Goal: Task Accomplishment & Management: Manage account settings

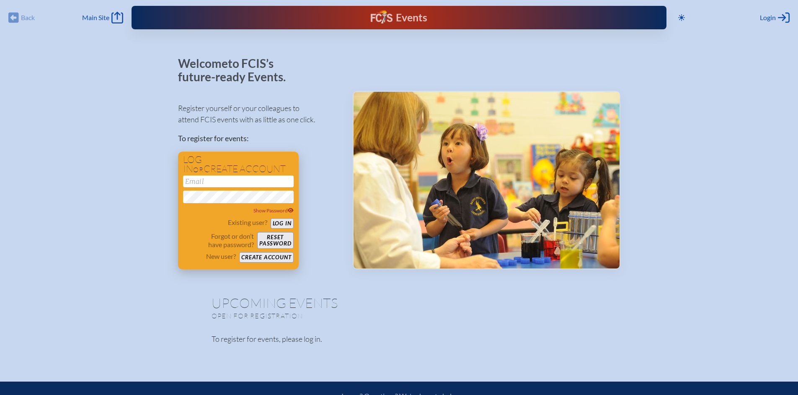
click at [219, 181] on input "email" at bounding box center [238, 182] width 111 height 12
type input "[EMAIL_ADDRESS][DOMAIN_NAME]"
click at [287, 219] on button "Log in" at bounding box center [282, 223] width 23 height 10
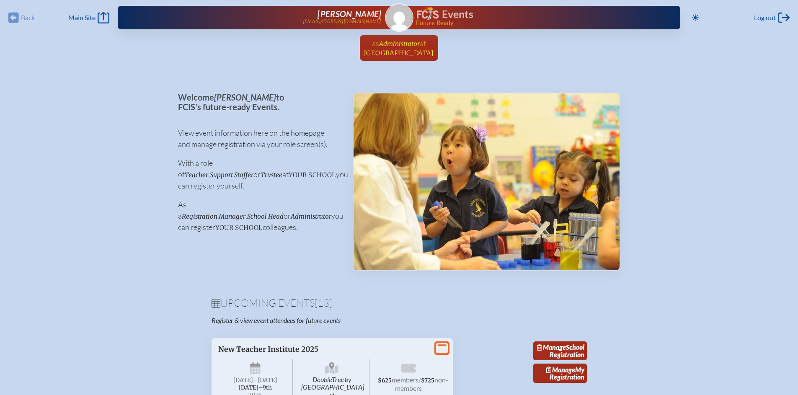
click at [399, 48] on span "at Miami Country Day School" at bounding box center [399, 48] width 70 height 18
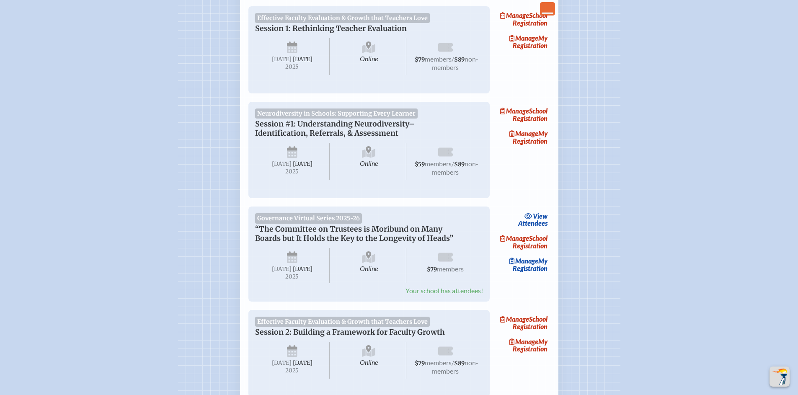
scroll to position [258, 0]
click at [536, 251] on link "Manage School Registration" at bounding box center [524, 240] width 54 height 19
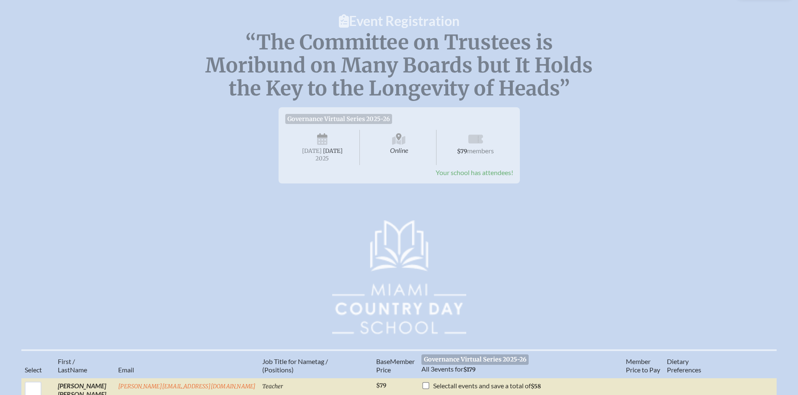
scroll to position [74, 0]
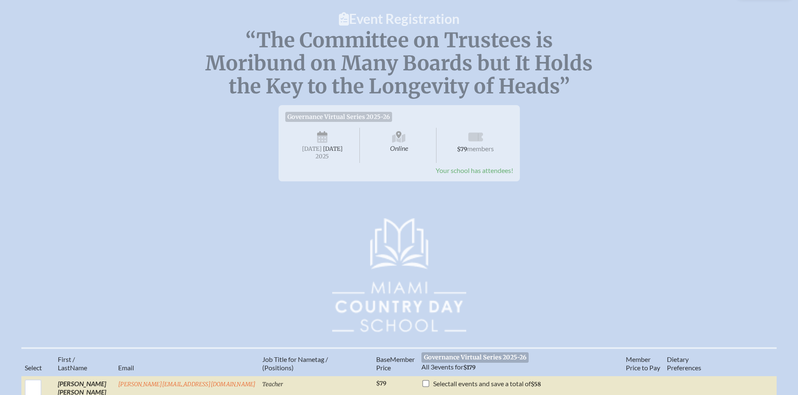
click at [344, 120] on span "Governance Virtual Series 2025-26" at bounding box center [338, 117] width 107 height 10
click at [407, 134] on span "Online" at bounding box center [399, 145] width 75 height 35
drag, startPoint x: 500, startPoint y: 153, endPoint x: 501, endPoint y: 237, distance: 84.2
click at [500, 153] on span "$79 members" at bounding box center [475, 145] width 75 height 35
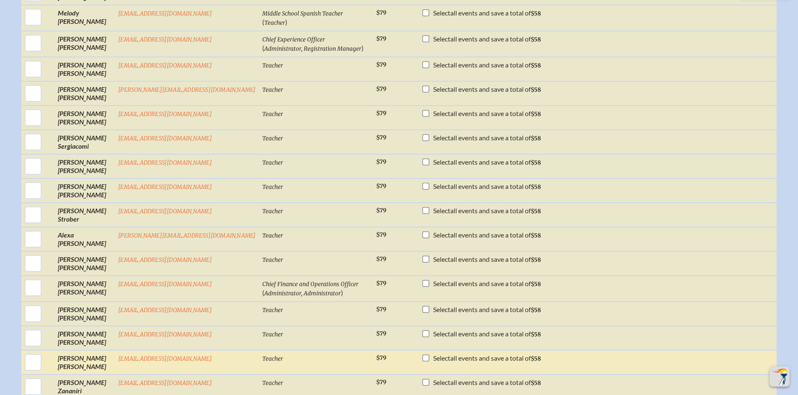
scroll to position [1894, 0]
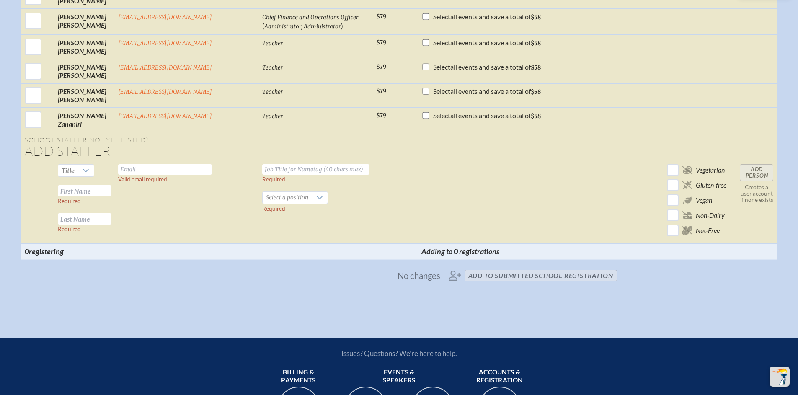
click at [155, 175] on input "text" at bounding box center [165, 169] width 94 height 10
click at [94, 176] on div at bounding box center [86, 171] width 16 height 12
click at [90, 225] on li "Mr" at bounding box center [92, 224] width 36 height 12
click at [161, 175] on input "text" at bounding box center [165, 169] width 94 height 10
type input "Nima"
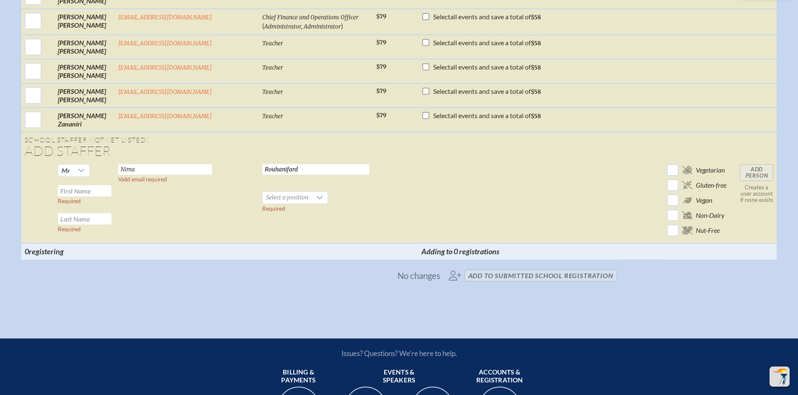
type input "Rouhanifard"
click at [164, 175] on input "Nima" at bounding box center [165, 169] width 94 height 10
click at [262, 175] on input "Rouhanifard" at bounding box center [315, 169] width 107 height 10
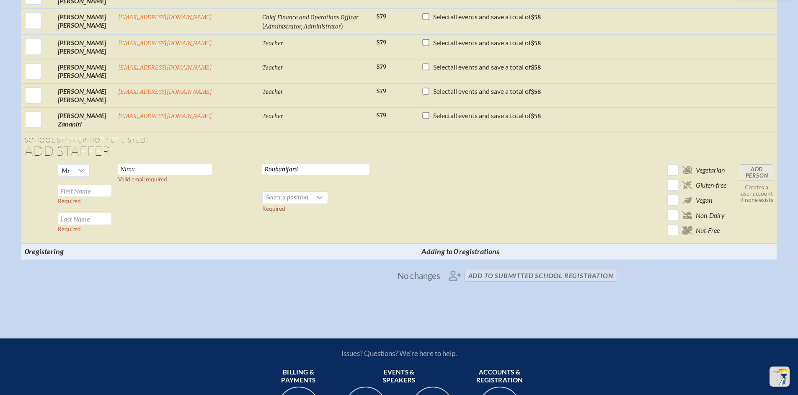
click at [262, 175] on input "Rouhanifard" at bounding box center [315, 169] width 107 height 10
click at [166, 175] on input "Nima" at bounding box center [165, 169] width 94 height 10
paste input "Rouhanifard"
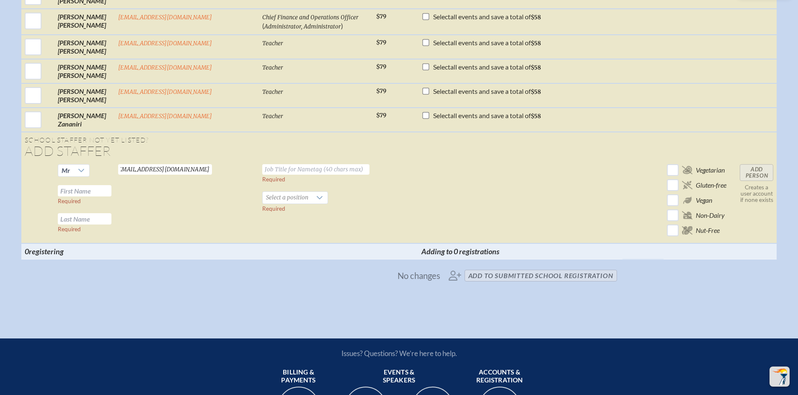
click at [192, 175] on input "[EMAIL_ADDRESS][DOMAIN_NAME]" at bounding box center [165, 169] width 94 height 10
type input "[EMAIL_ADDRESS][DOMAIN_NAME]"
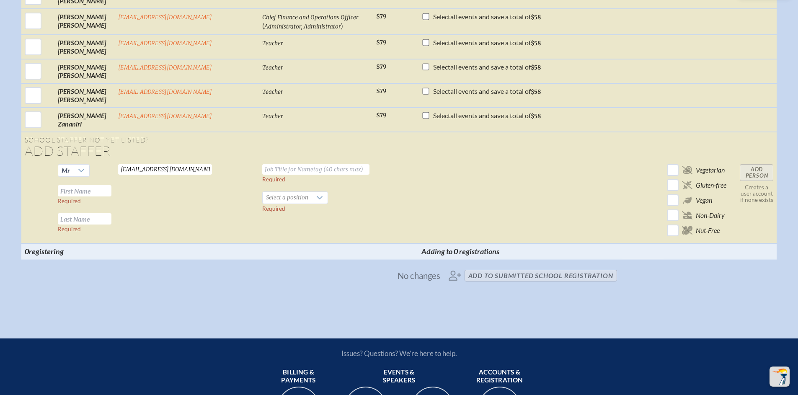
click at [264, 175] on input "text" at bounding box center [315, 169] width 107 height 10
paste input "[EMAIL_ADDRESS][DOMAIN_NAME]"
type input "[EMAIL_ADDRESS][DOMAIN_NAME]"
click at [284, 200] on td "Rouhanifardn@miamicountryday.org Required Select a position Required" at bounding box center [316, 202] width 114 height 83
click at [282, 175] on input "[EMAIL_ADDRESS][DOMAIN_NAME]" at bounding box center [315, 169] width 107 height 10
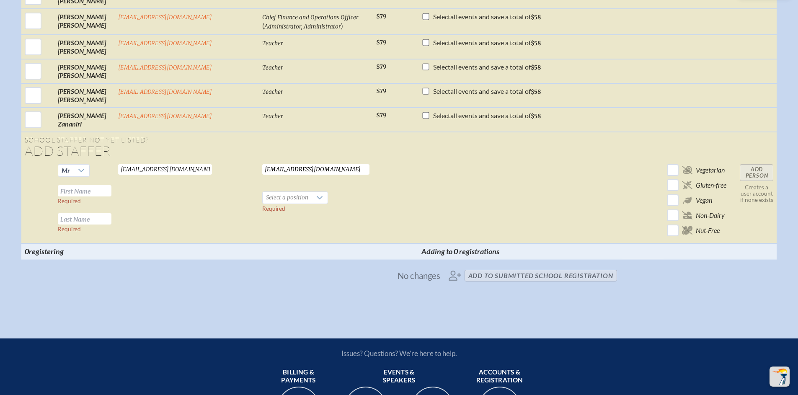
click at [282, 175] on input "[EMAIL_ADDRESS][DOMAIN_NAME]" at bounding box center [315, 169] width 107 height 10
click at [287, 175] on input "text" at bounding box center [315, 169] width 107 height 10
click at [262, 175] on input "Middle School" at bounding box center [315, 169] width 107 height 10
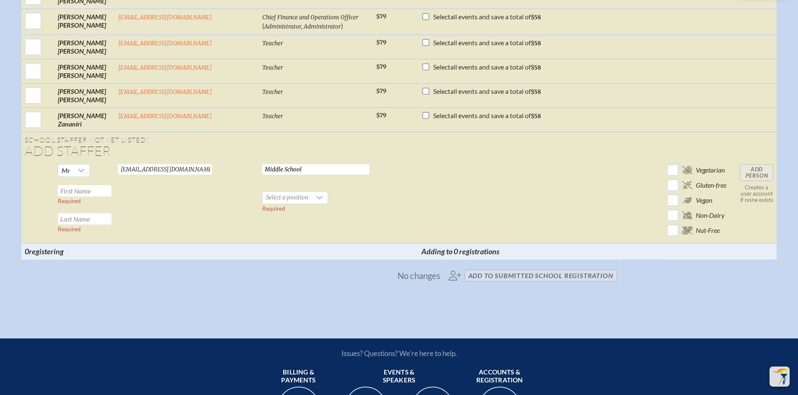
click at [262, 175] on input "Middle School" at bounding box center [315, 169] width 107 height 10
paste input "Director, Middle School & External Partnerships"
type input "Director, Middle School & External Partnerships"
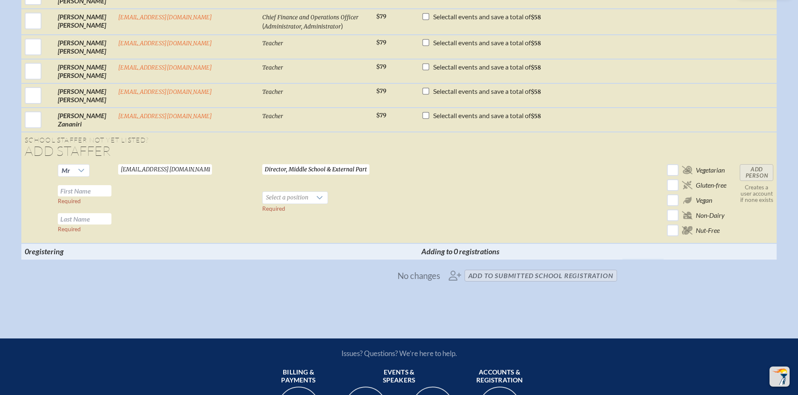
click at [419, 218] on td at bounding box center [520, 202] width 204 height 83
click at [105, 197] on input "text" at bounding box center [85, 190] width 54 height 11
type input "Nima"
type input "Rouhanifard"
click at [108, 225] on input "Rouhanifard" at bounding box center [85, 218] width 54 height 11
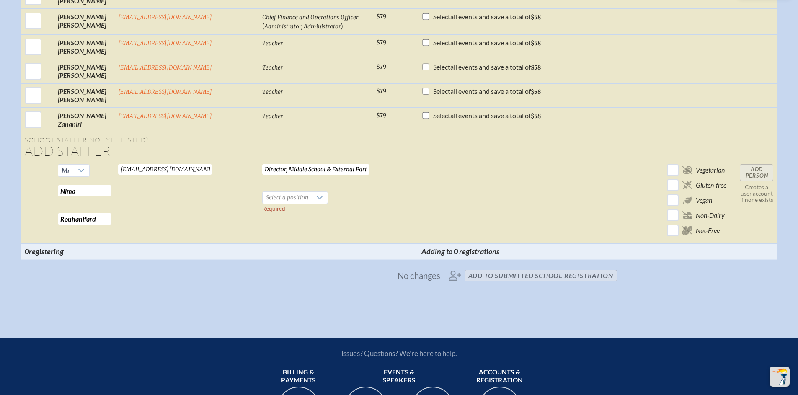
click at [108, 225] on input "Rouhanifard" at bounding box center [85, 218] width 54 height 11
click at [85, 197] on input "Nima" at bounding box center [85, 190] width 54 height 11
click at [180, 243] on td "Rouhanifardn@miamicountryday.org Valid email required" at bounding box center [187, 202] width 144 height 83
click at [277, 204] on span "Select a position" at bounding box center [287, 198] width 49 height 12
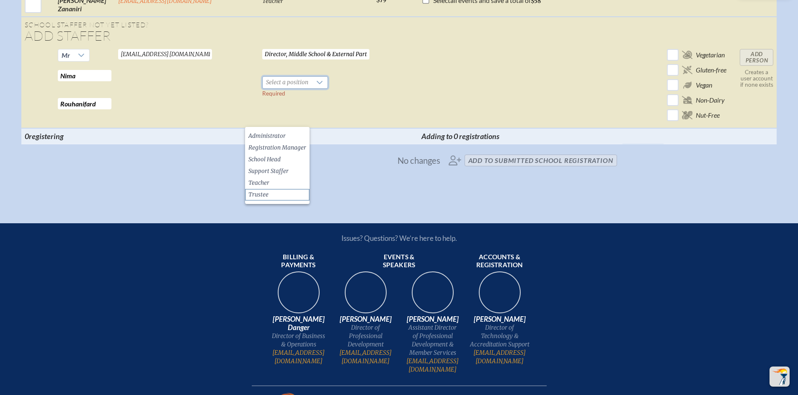
scroll to position [2014, 0]
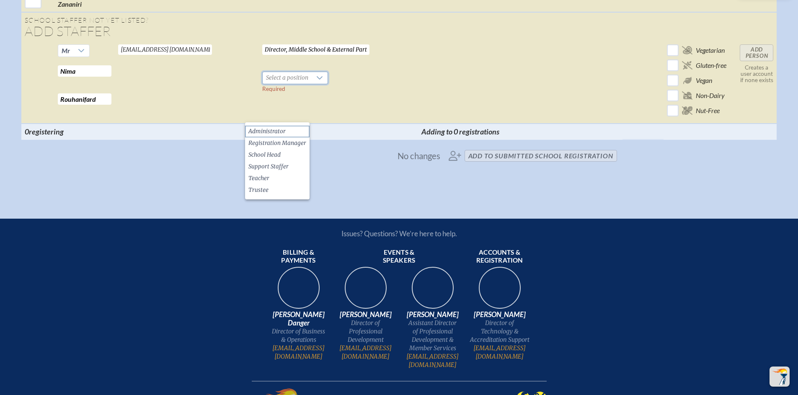
click at [272, 135] on span "Administrator" at bounding box center [266, 131] width 37 height 8
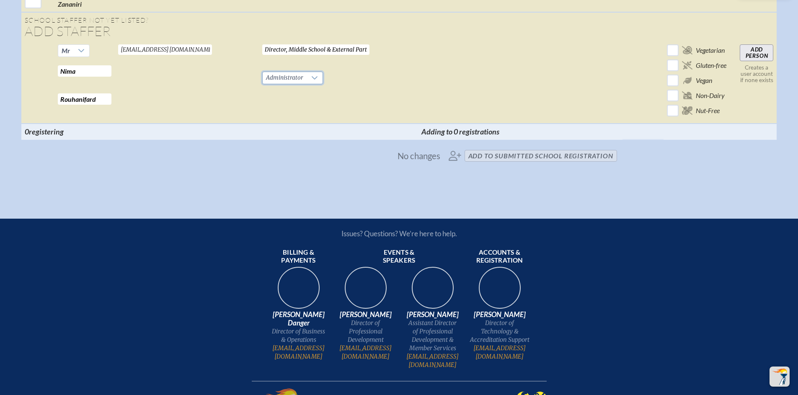
click at [747, 61] on input "Add Person" at bounding box center [757, 52] width 34 height 17
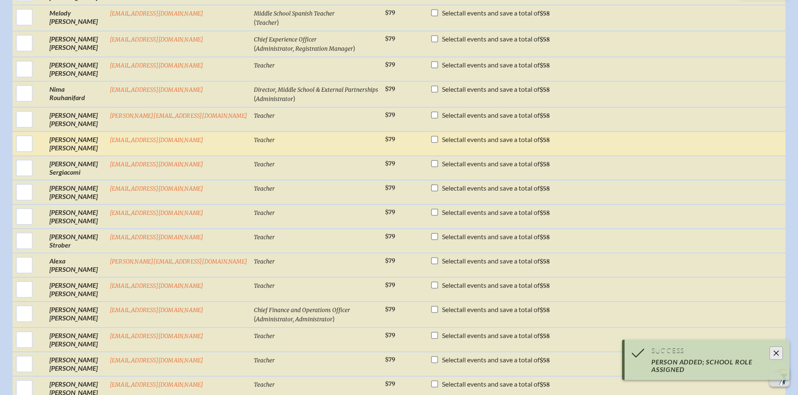
scroll to position [1615, 0]
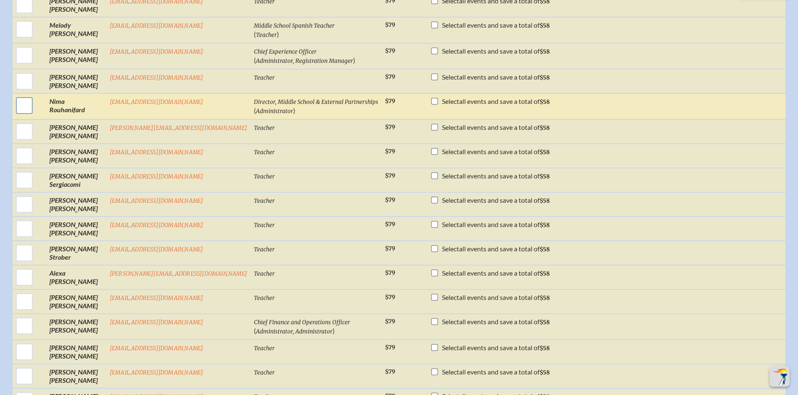
click at [35, 116] on input "checkbox" at bounding box center [24, 105] width 21 height 21
checkbox input "true"
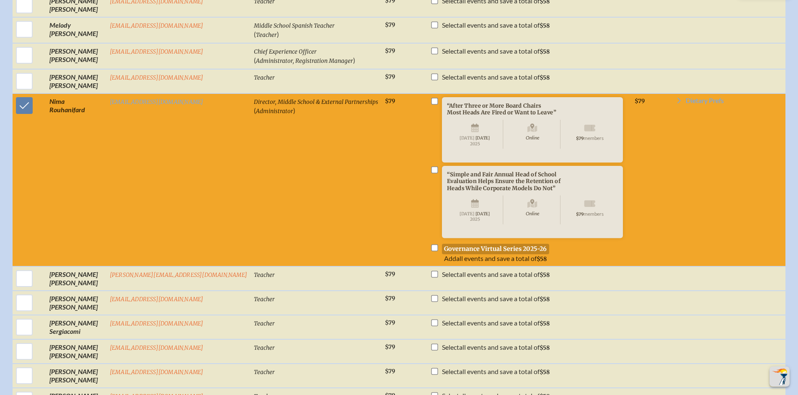
click at [431, 104] on input "checkbox" at bounding box center [434, 101] width 7 height 7
checkbox input "true"
click at [431, 173] on input "checkbox" at bounding box center [434, 169] width 7 height 7
checkbox input "true"
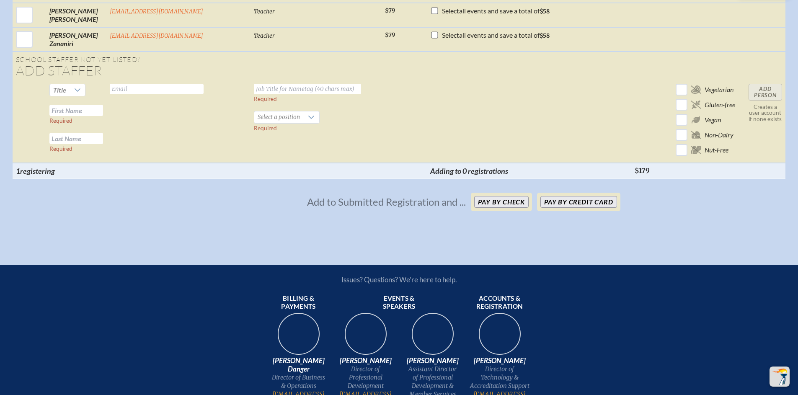
scroll to position [2150, 0]
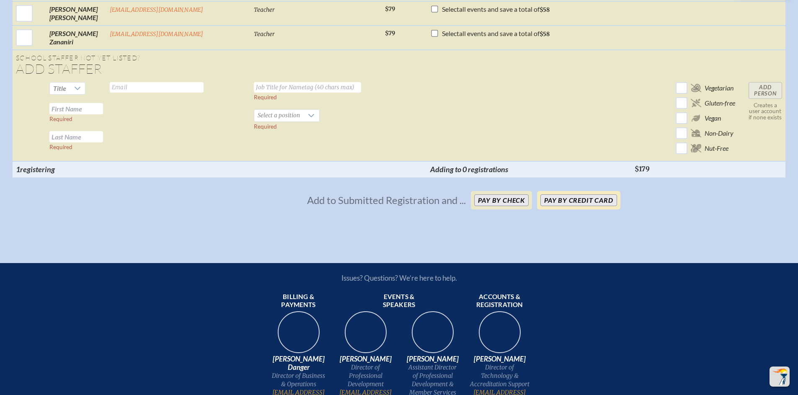
click at [575, 206] on button "Pay by Credit Card" at bounding box center [579, 200] width 76 height 12
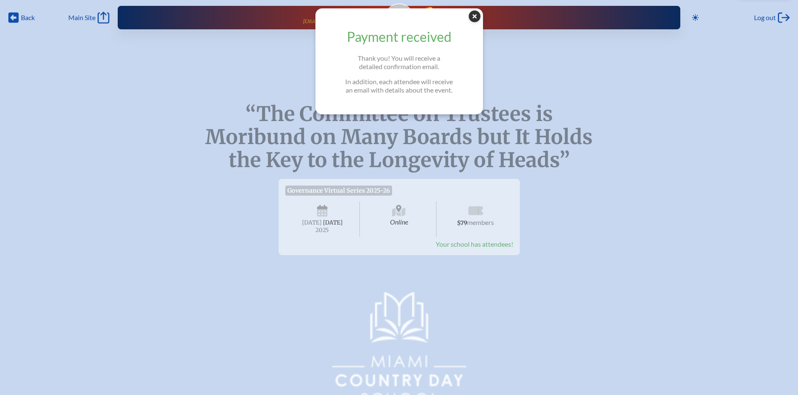
click at [481, 17] on icon at bounding box center [475, 16] width 12 height 12
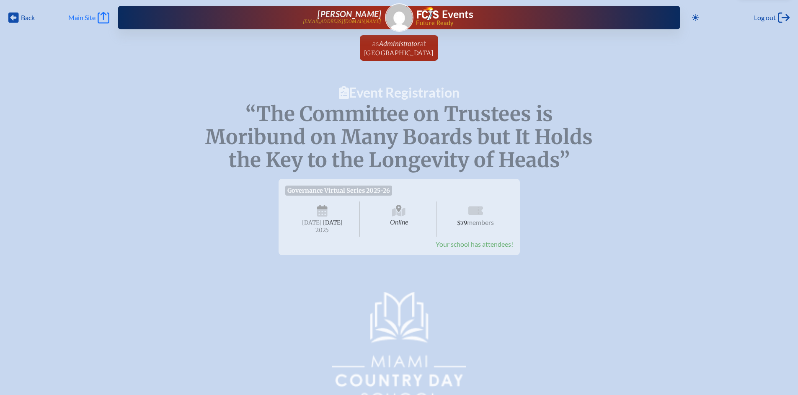
click at [78, 15] on span "Main Site" at bounding box center [81, 17] width 27 height 8
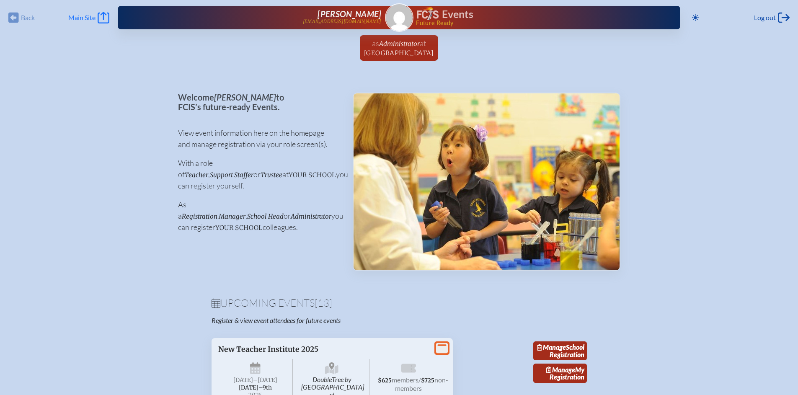
click at [96, 20] on link "Main Site Main Site" at bounding box center [88, 18] width 41 height 12
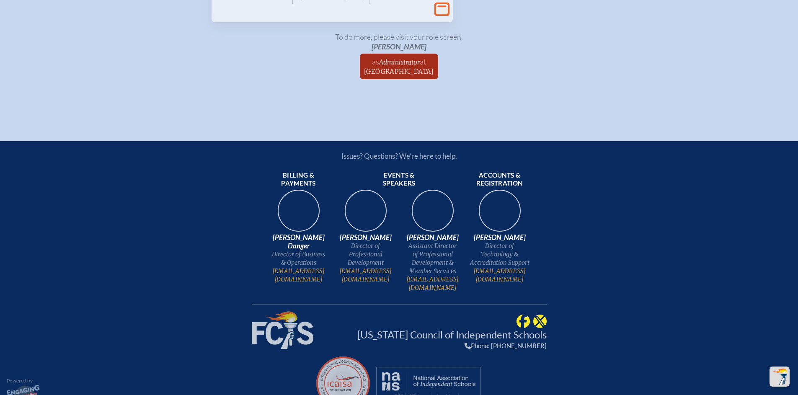
scroll to position [1662, 0]
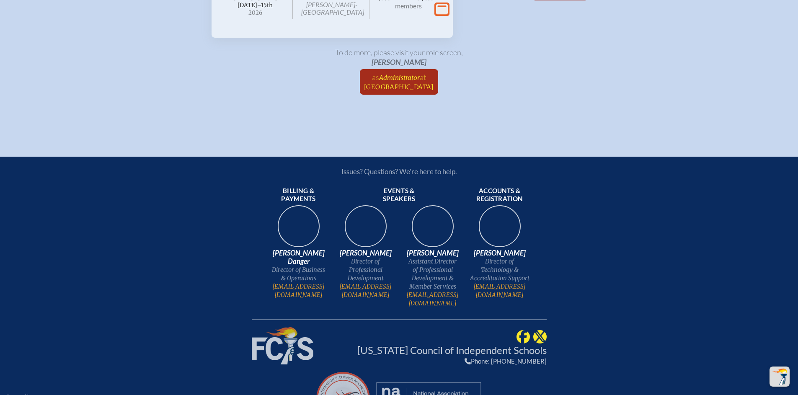
click at [401, 82] on span "Administrator" at bounding box center [399, 78] width 41 height 8
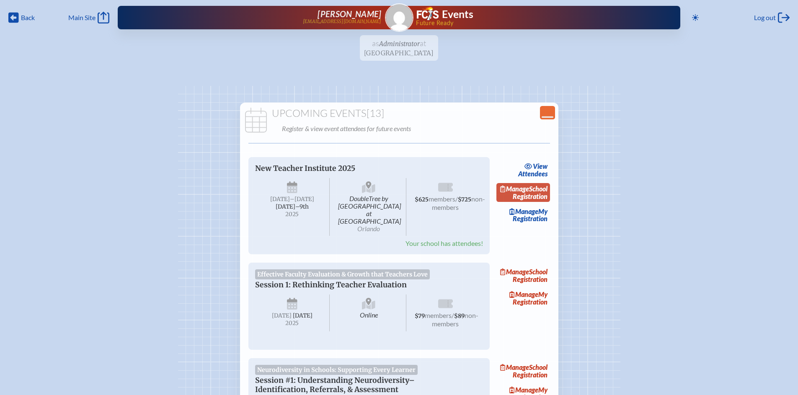
click at [543, 197] on link "Manage School Registration" at bounding box center [524, 192] width 54 height 19
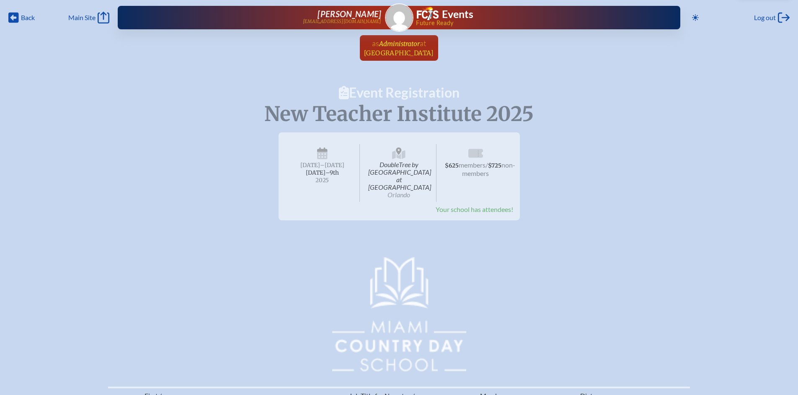
click at [391, 52] on span "[GEOGRAPHIC_DATA]" at bounding box center [399, 53] width 70 height 8
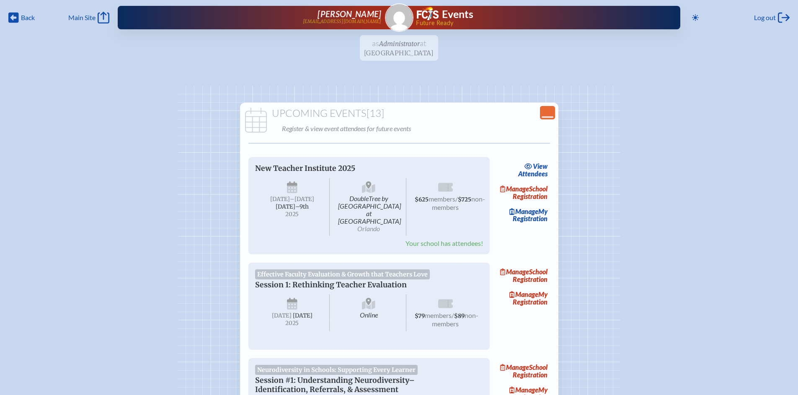
click at [393, 47] on ul "as Administrator at [GEOGRAPHIC_DATA] since [DATE]" at bounding box center [399, 50] width 798 height 31
click at [515, 55] on ul "as Administrator at [GEOGRAPHIC_DATA] since [DATE]" at bounding box center [399, 50] width 798 height 31
click at [547, 113] on icon "Close Console" at bounding box center [548, 113] width 12 height 12
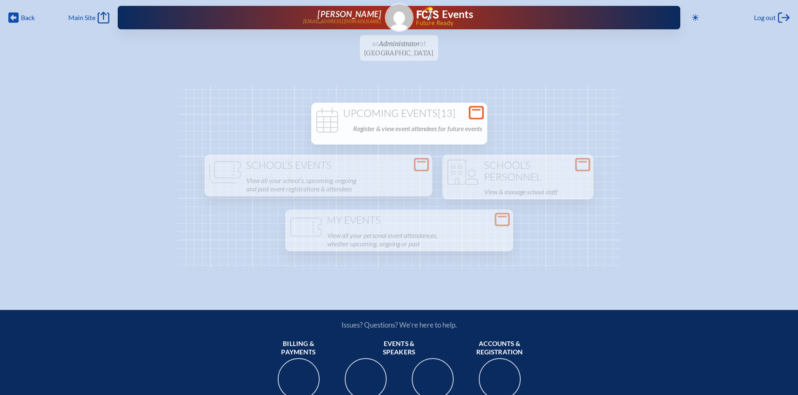
click at [654, 243] on div "Open Console Upcoming Events [13] Register & view event attendees for future ev…" at bounding box center [398, 184] width 771 height 197
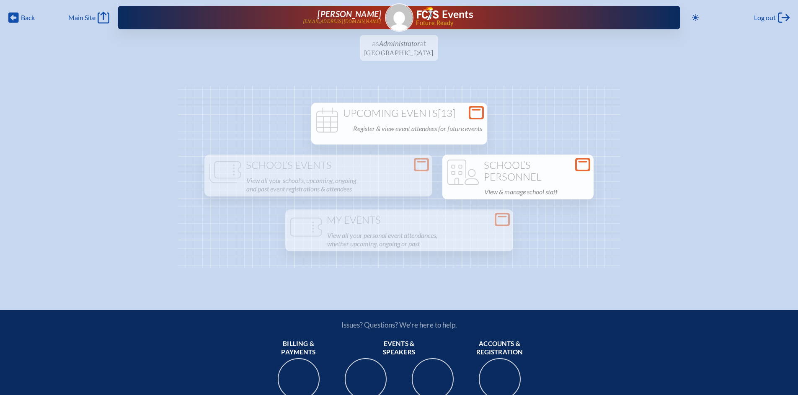
click at [523, 188] on p "View & manage school staff" at bounding box center [536, 192] width 104 height 12
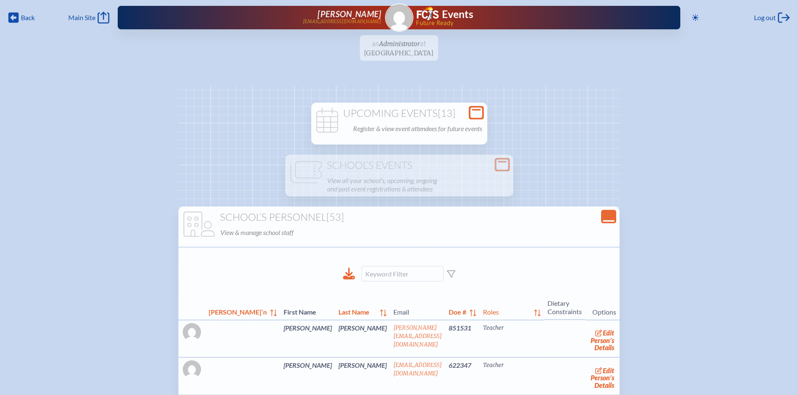
click at [603, 217] on icon "Close Console" at bounding box center [609, 217] width 12 height 12
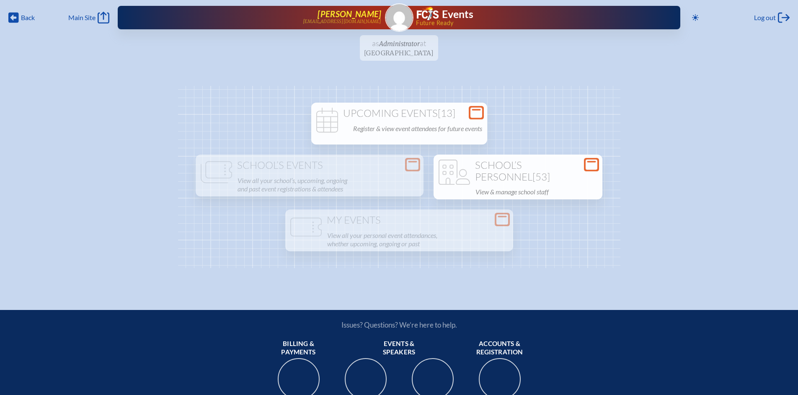
click at [229, 21] on link "Mariandl Hufford huffordm@miamicountryday.org" at bounding box center [263, 17] width 237 height 17
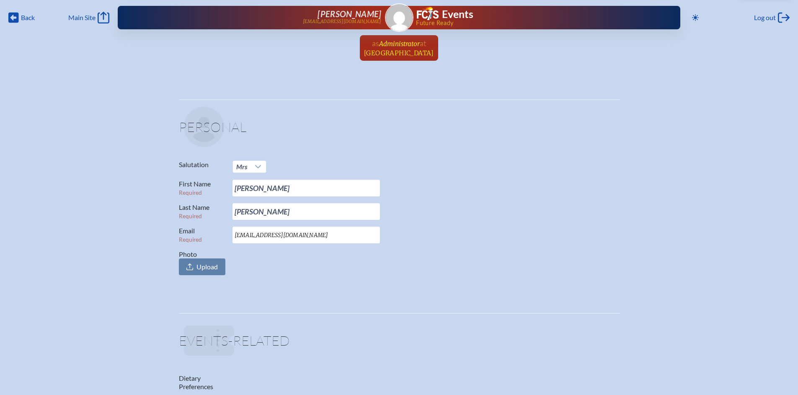
click at [391, 44] on span "Administrator" at bounding box center [399, 44] width 41 height 8
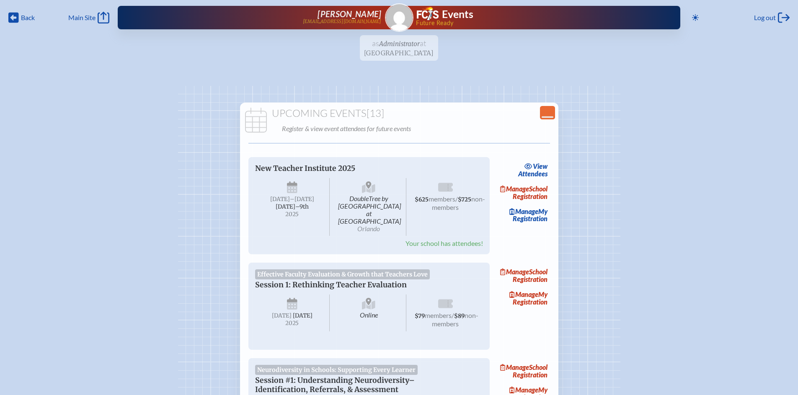
click at [400, 50] on ul "as Administrator at [GEOGRAPHIC_DATA] since [DATE]" at bounding box center [399, 50] width 798 height 31
click at [421, 46] on ul "as Administrator at [GEOGRAPHIC_DATA] since [DATE]" at bounding box center [399, 50] width 798 height 31
click at [320, 12] on span "[PERSON_NAME]" at bounding box center [350, 14] width 64 height 10
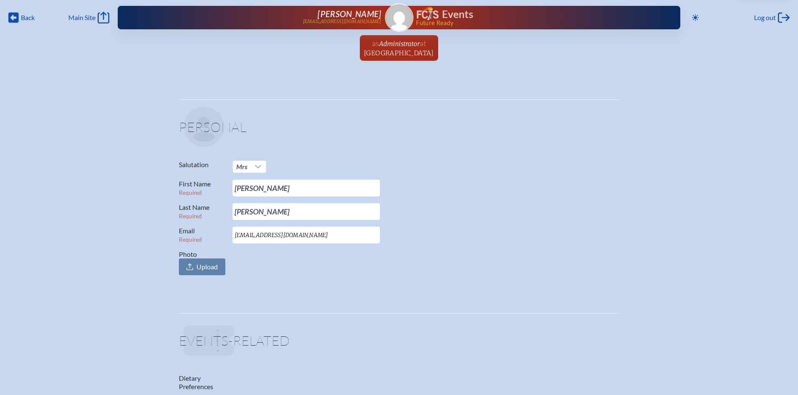
click at [439, 16] on link "Events" at bounding box center [445, 14] width 57 height 15
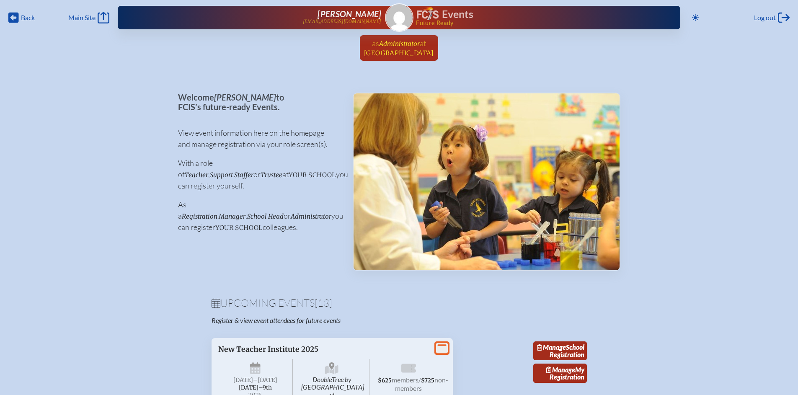
click at [400, 52] on span "[GEOGRAPHIC_DATA]" at bounding box center [399, 53] width 70 height 8
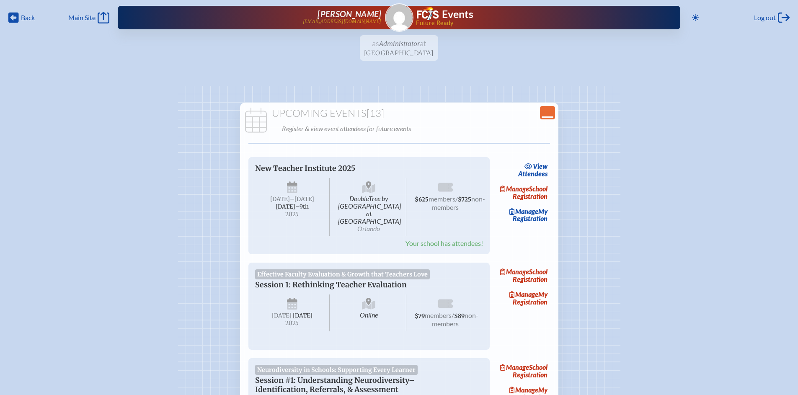
click at [548, 114] on icon "Close Console" at bounding box center [548, 113] width 12 height 12
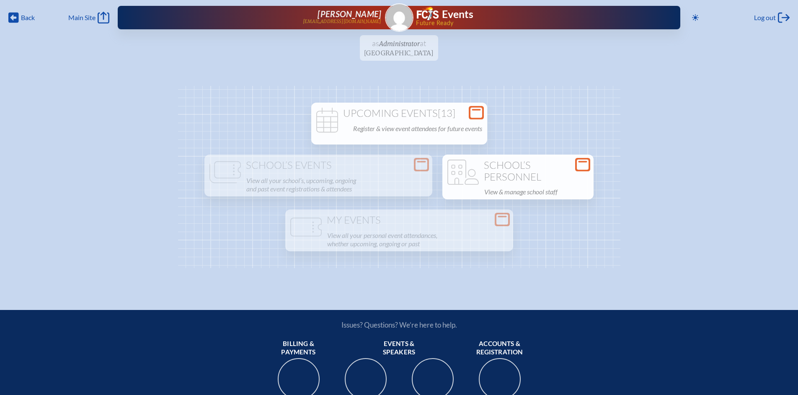
click at [497, 177] on h1 "School’s Personnel" at bounding box center [518, 171] width 145 height 23
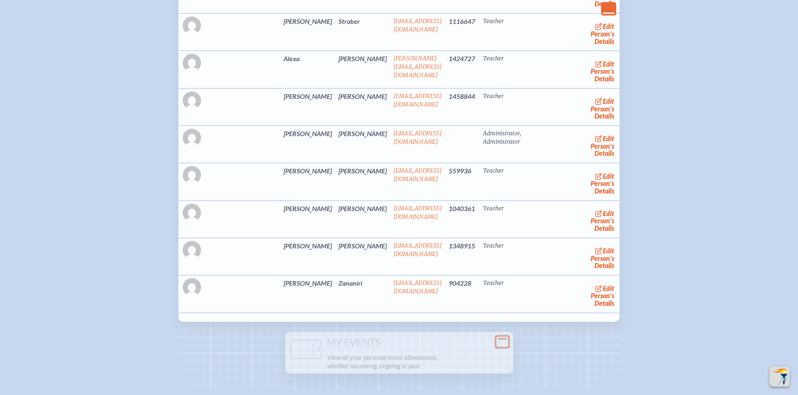
scroll to position [1992, 0]
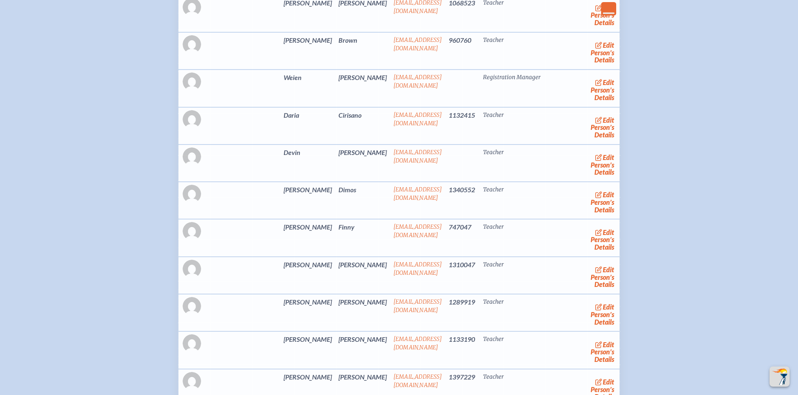
scroll to position [0, 0]
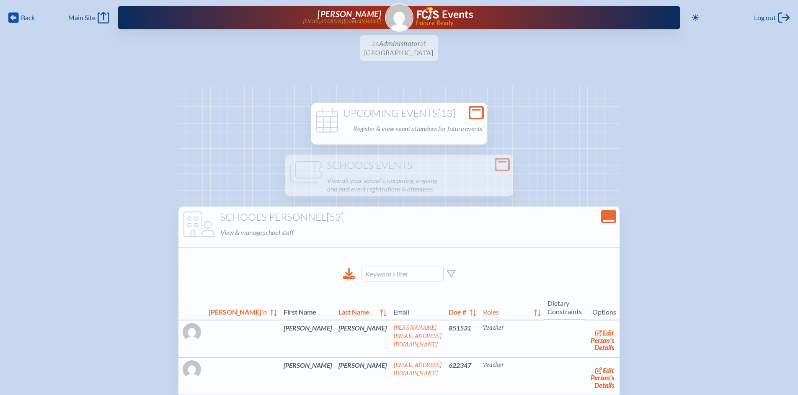
click at [603, 217] on icon "Close Console" at bounding box center [609, 217] width 12 height 12
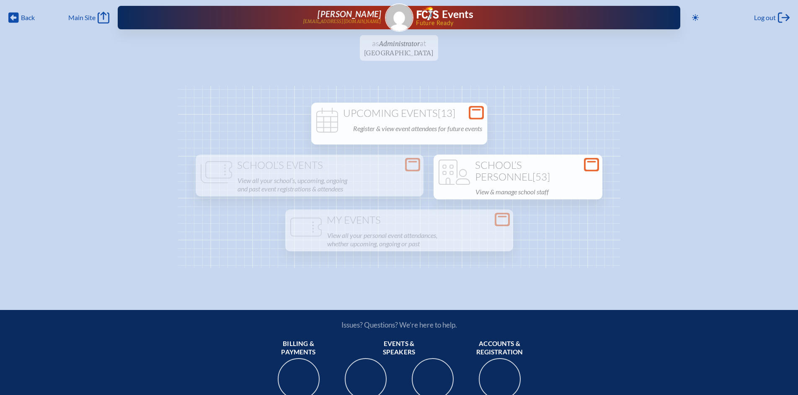
click at [428, 116] on h1 "Upcoming Events [13]" at bounding box center [399, 114] width 169 height 12
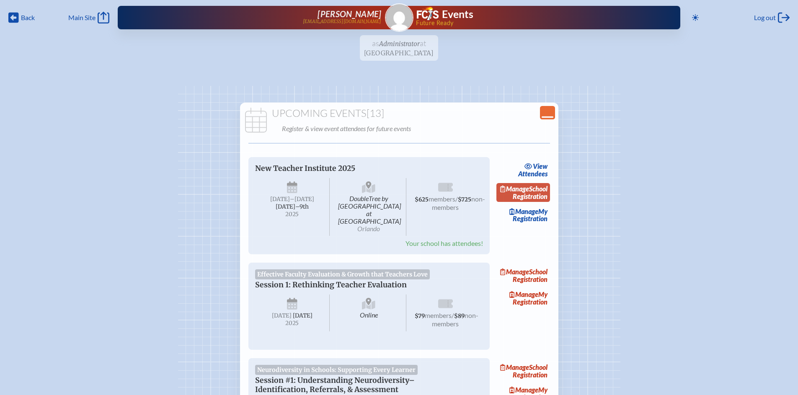
click at [537, 197] on link "Manage School Registration" at bounding box center [524, 192] width 54 height 19
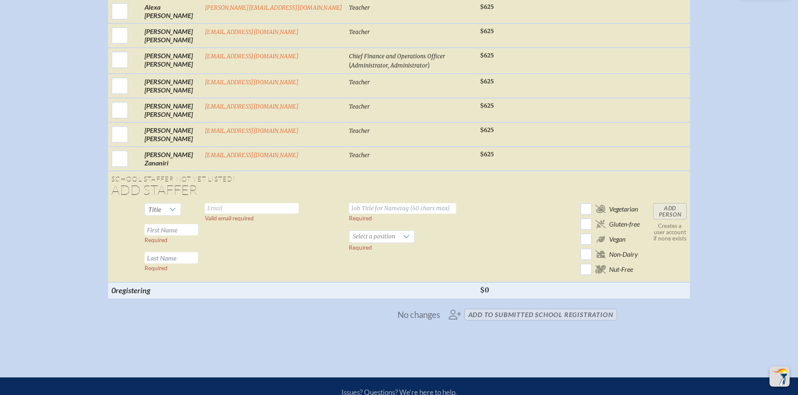
scroll to position [1546, 0]
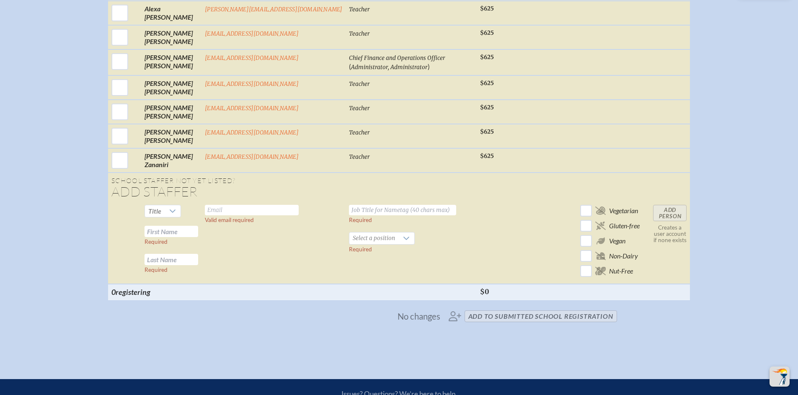
click at [253, 205] on input "text" at bounding box center [252, 210] width 94 height 10
click at [259, 205] on input "Coltroi@miamicountryday.org" at bounding box center [252, 210] width 94 height 10
type input "Coltroi@miamicountryday.org"
click at [349, 205] on input "text" at bounding box center [402, 210] width 107 height 10
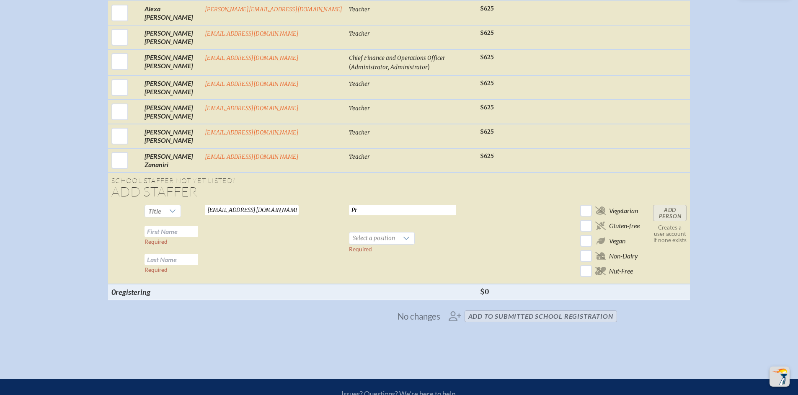
type input "P"
drag, startPoint x: 411, startPoint y: 204, endPoint x: 429, endPoint y: 207, distance: 18.3
click at [411, 205] on input "Executive Assistant to the President and Head" at bounding box center [402, 210] width 107 height 10
drag, startPoint x: 440, startPoint y: 204, endPoint x: 487, endPoint y: 241, distance: 59.8
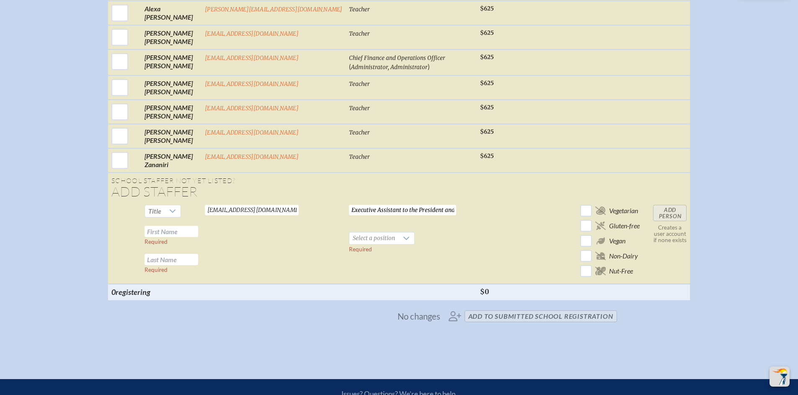
click at [440, 205] on input "Executive Assistant to the President and Head" at bounding box center [402, 210] width 107 height 10
type input "Executive Assistant to the President and Head of School"
click at [198, 227] on input "text" at bounding box center [172, 231] width 54 height 11
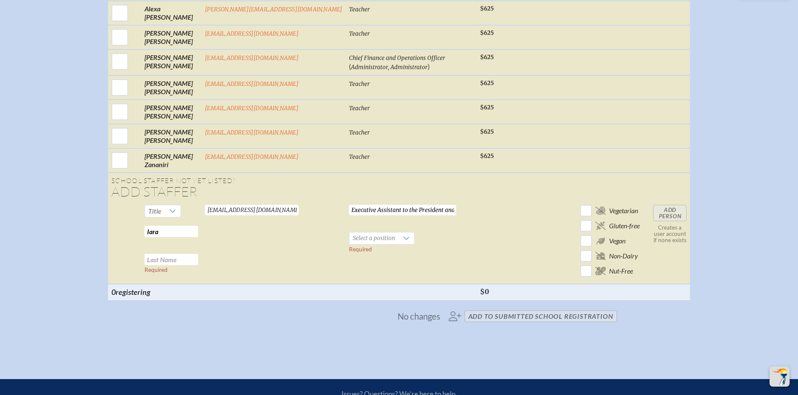
type input "Iara"
type input "Coltro"
click at [403, 235] on icon at bounding box center [406, 238] width 7 height 7
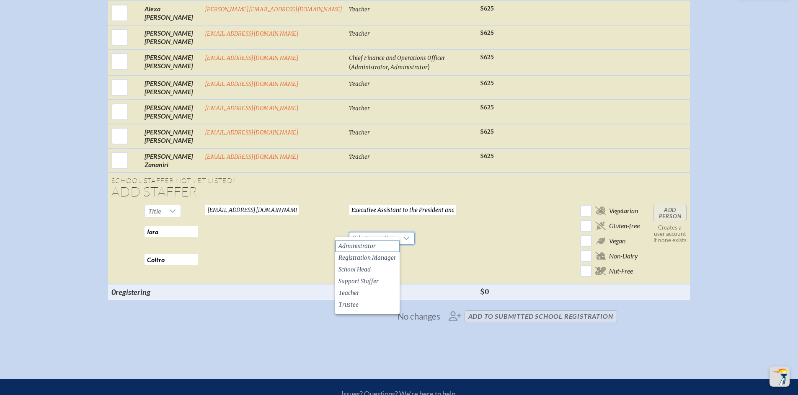
drag, startPoint x: 381, startPoint y: 244, endPoint x: 397, endPoint y: 247, distance: 16.2
click at [381, 244] on li "Administrator" at bounding box center [367, 247] width 65 height 12
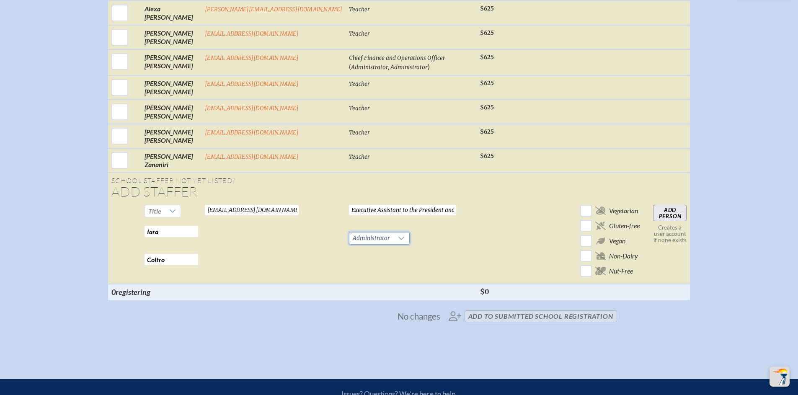
click at [653, 205] on input "Add Person" at bounding box center [670, 213] width 34 height 17
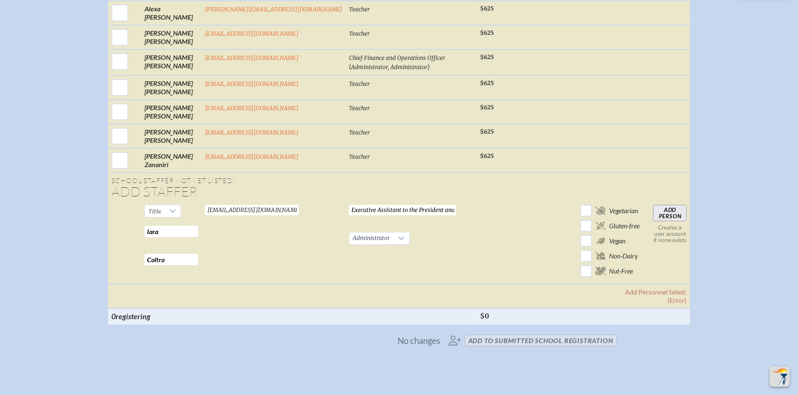
click at [454, 236] on td "Executive Assistant to the President and Head of School Required Administrator …" at bounding box center [411, 243] width 131 height 83
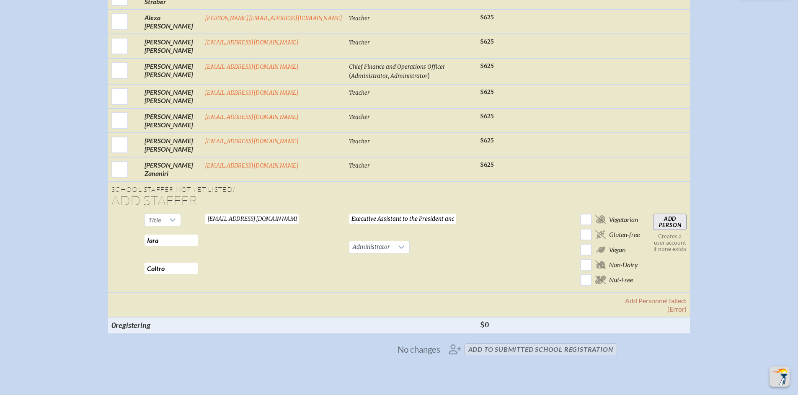
scroll to position [1537, 0]
click at [403, 214] on input "Executive Assistant to the President and Head of School" at bounding box center [402, 219] width 107 height 10
click at [436, 214] on input "Executive Assistant to the President and Head of School" at bounding box center [402, 219] width 107 height 10
click at [655, 214] on input "Add Person" at bounding box center [670, 222] width 34 height 17
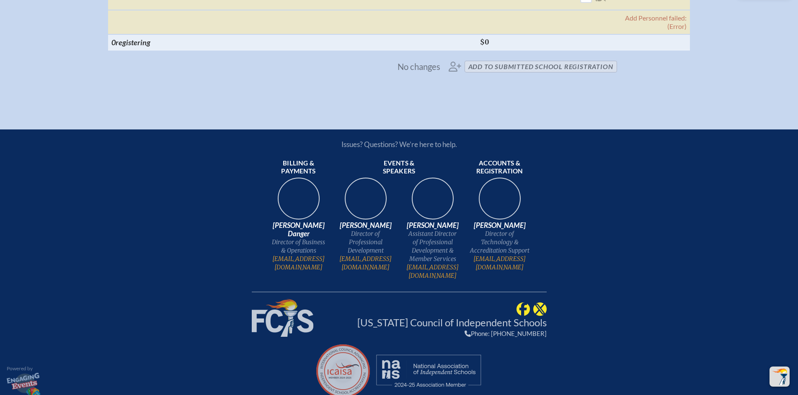
scroll to position [1559, 0]
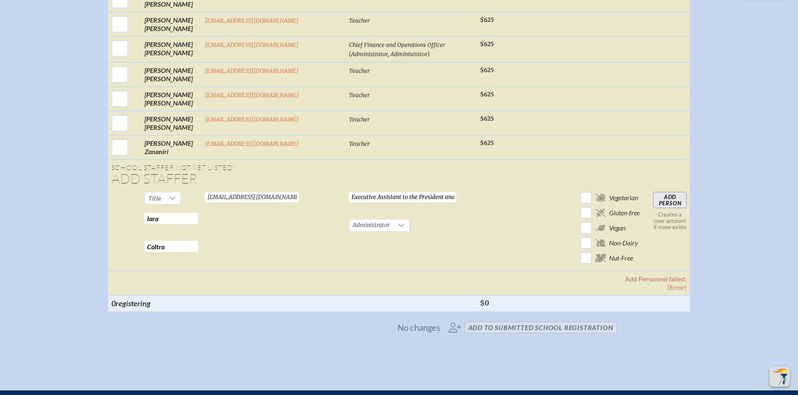
click at [420, 326] on span "No changes" at bounding box center [419, 327] width 43 height 9
click at [459, 329] on span "No changes add to submitted School Registration" at bounding box center [399, 327] width 443 height 18
click at [181, 192] on div at bounding box center [173, 198] width 16 height 12
click at [182, 217] on li "Mrs" at bounding box center [182, 218] width 36 height 12
click at [653, 194] on input "Add Person" at bounding box center [670, 200] width 34 height 17
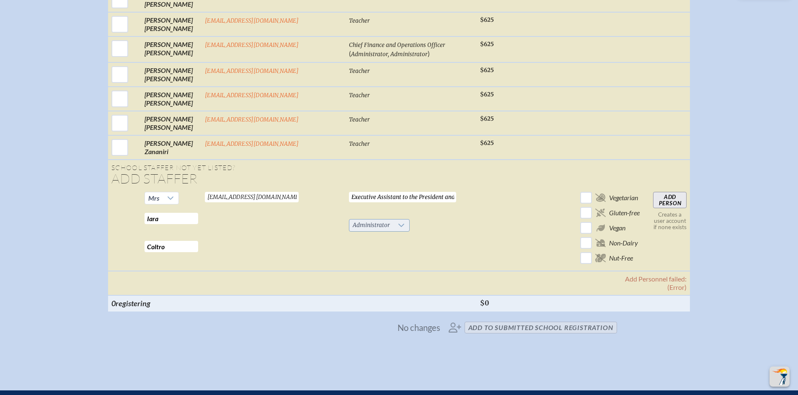
click at [364, 220] on span "Administrator" at bounding box center [371, 226] width 44 height 12
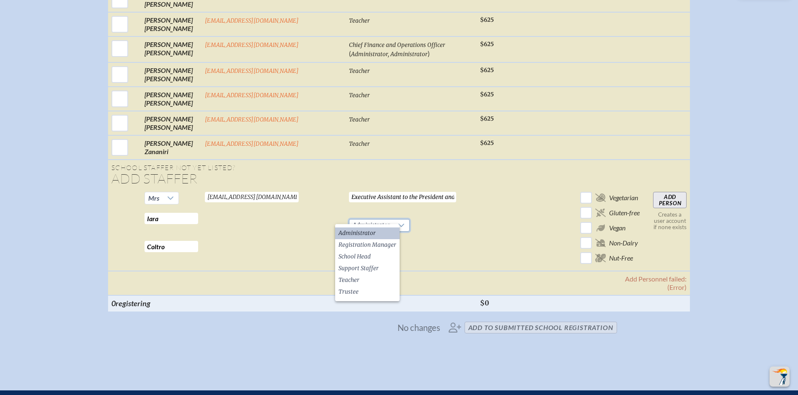
click at [366, 234] on span "Administrator" at bounding box center [357, 233] width 37 height 8
click at [198, 213] on input "Iara" at bounding box center [172, 218] width 54 height 11
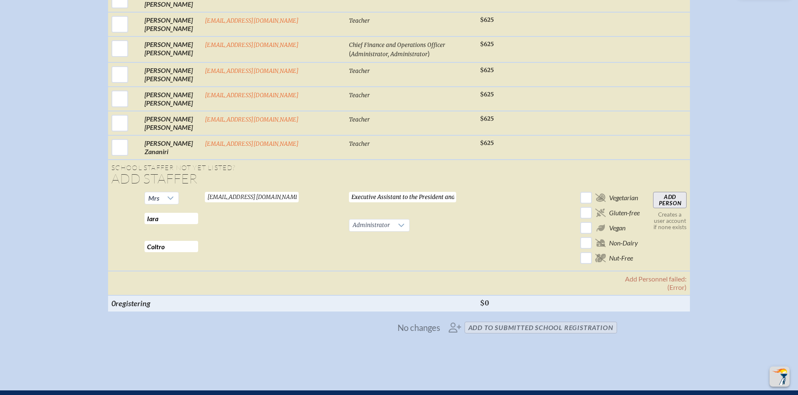
click at [192, 242] on input "Coltro" at bounding box center [172, 246] width 54 height 11
drag, startPoint x: 274, startPoint y: 195, endPoint x: 269, endPoint y: 183, distance: 13.2
click at [274, 195] on td "Coltroi@miamicountryday.org Valid email required" at bounding box center [274, 230] width 144 height 83
click at [267, 192] on input "Coltroi@miamicountryday.org" at bounding box center [252, 197] width 94 height 10
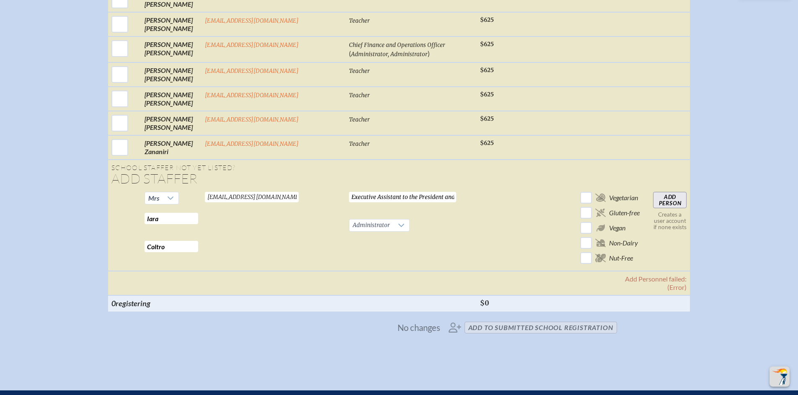
click at [267, 192] on input "Coltroi@miamicountryday.org" at bounding box center [252, 197] width 94 height 10
click at [370, 192] on input "Executive Assistant to the President and Head of School" at bounding box center [402, 197] width 107 height 10
click at [656, 194] on input "Add Person" at bounding box center [670, 200] width 34 height 17
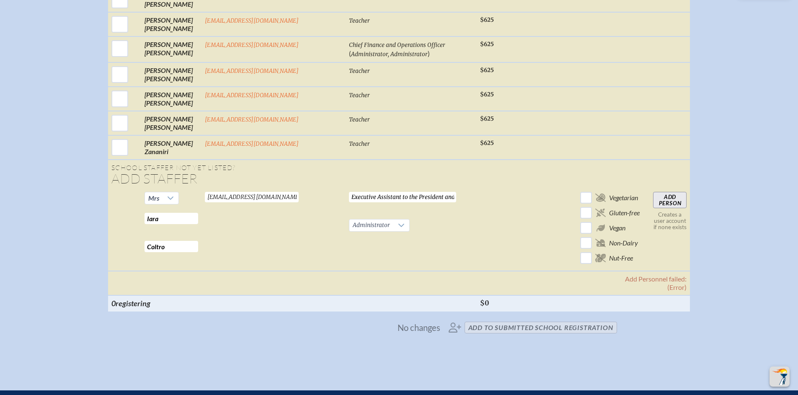
click at [643, 295] on th at bounding box center [646, 303] width 7 height 16
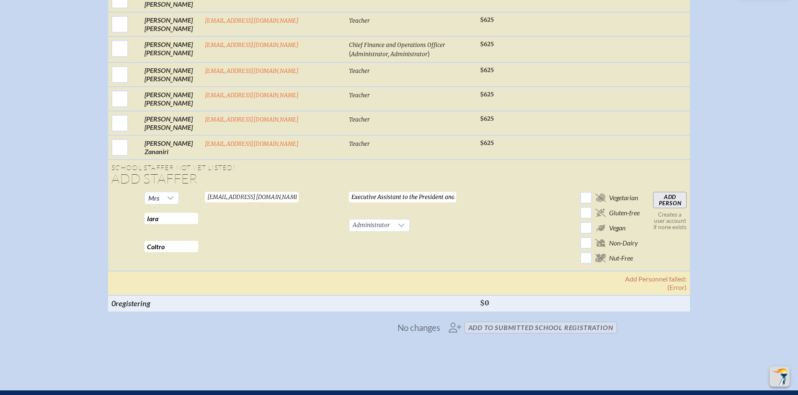
click at [629, 274] on th "Add Personnel failed: (Error)" at bounding box center [399, 283] width 582 height 24
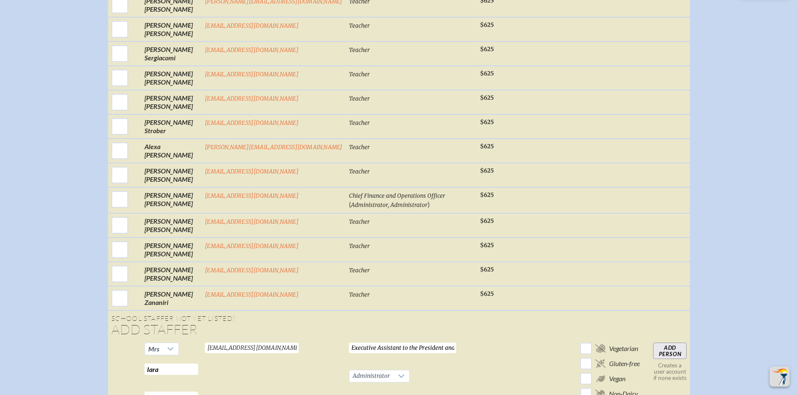
scroll to position [0, 0]
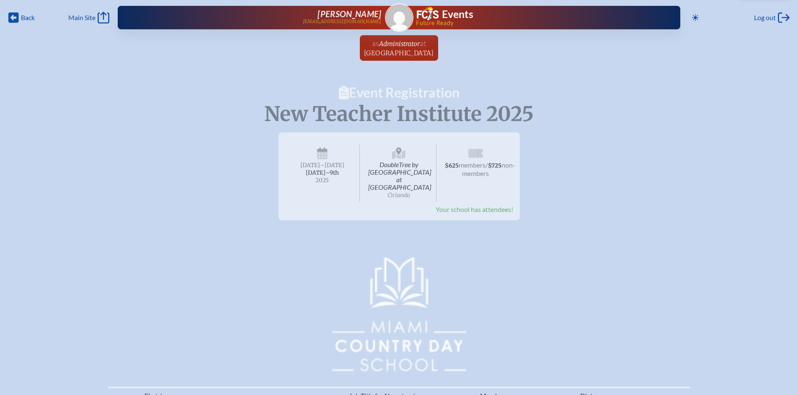
click at [478, 205] on span "Your school has attendees!" at bounding box center [475, 209] width 78 height 8
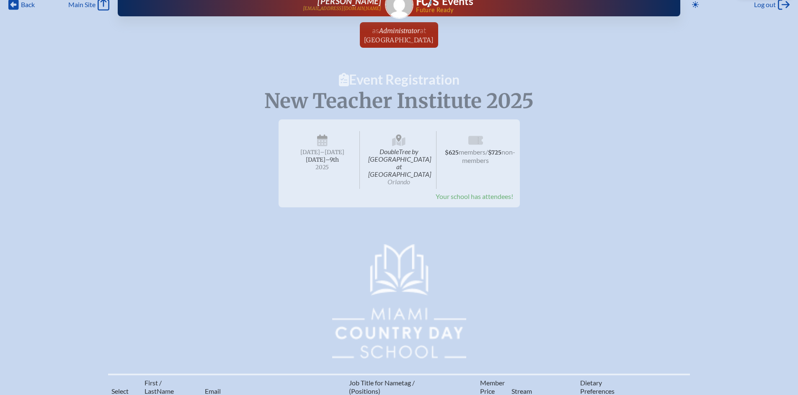
scroll to position [14, 0]
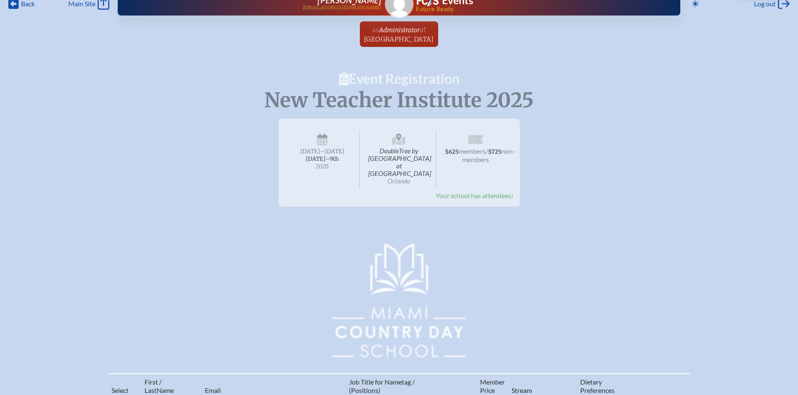
click at [385, 156] on span "DoubleTree by Hilton Hotel Orlando at SeaWorld Orlando" at bounding box center [399, 159] width 75 height 58
click at [312, 160] on span "[DATE]–⁠9th" at bounding box center [322, 158] width 33 height 7
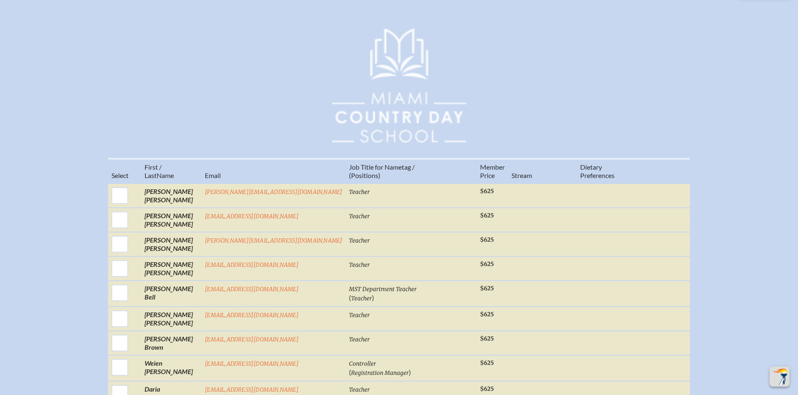
scroll to position [276, 0]
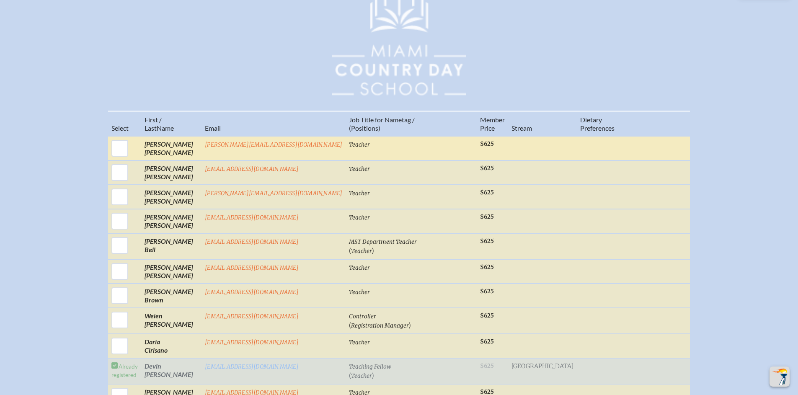
click at [178, 145] on td "Laura Abreu" at bounding box center [171, 148] width 60 height 24
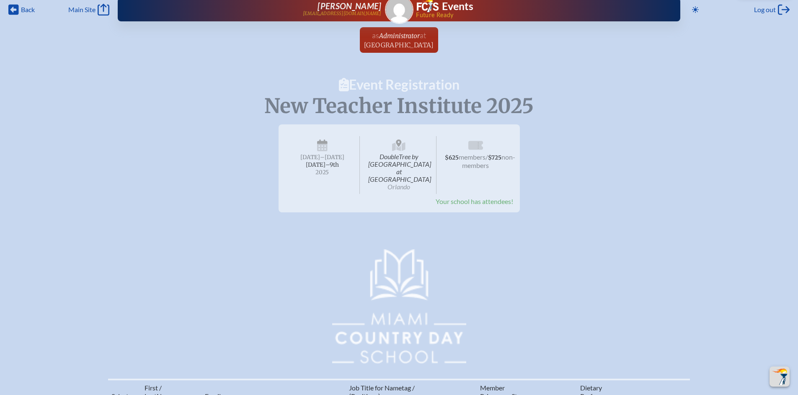
scroll to position [0, 0]
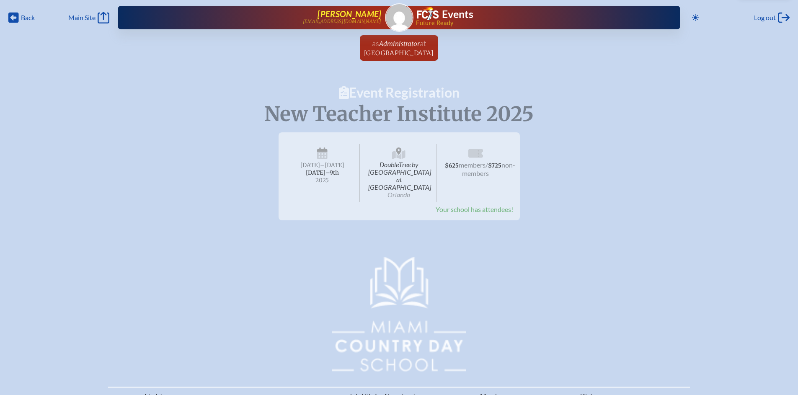
click at [352, 13] on span "[PERSON_NAME]" at bounding box center [350, 14] width 64 height 10
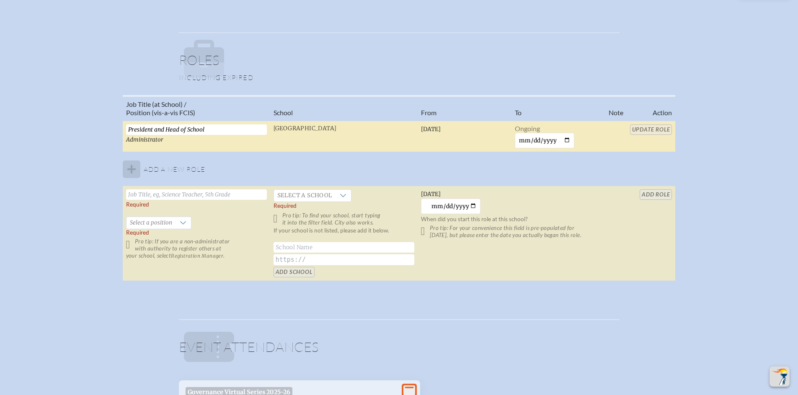
scroll to position [489, 0]
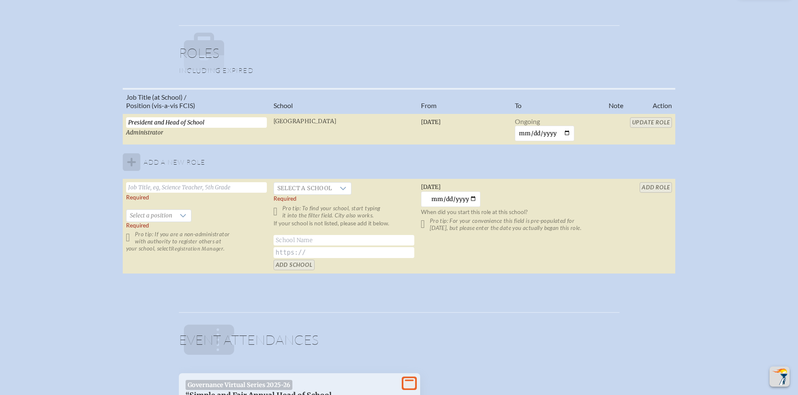
click at [172, 163] on tbody "President and Head of School Administrator Miami Country Day School Monday, Jul…" at bounding box center [399, 194] width 553 height 160
click at [187, 187] on input "text" at bounding box center [196, 187] width 141 height 10
click at [334, 189] on span "Select a school" at bounding box center [305, 189] width 62 height 12
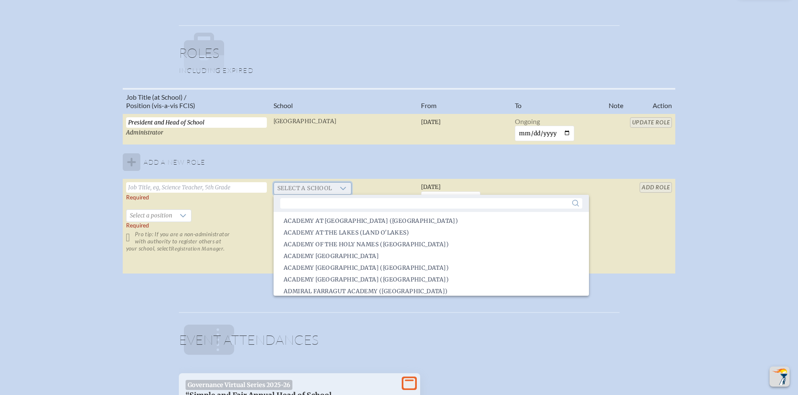
click at [334, 189] on span "Select a school" at bounding box center [305, 189] width 62 height 12
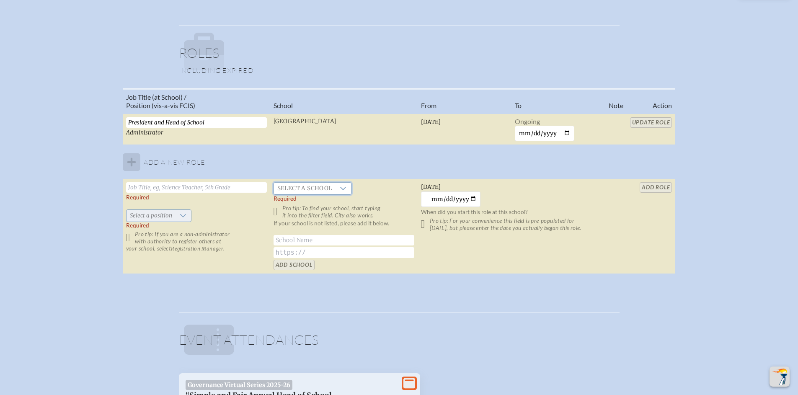
click at [170, 216] on span "Select a position" at bounding box center [151, 216] width 49 height 12
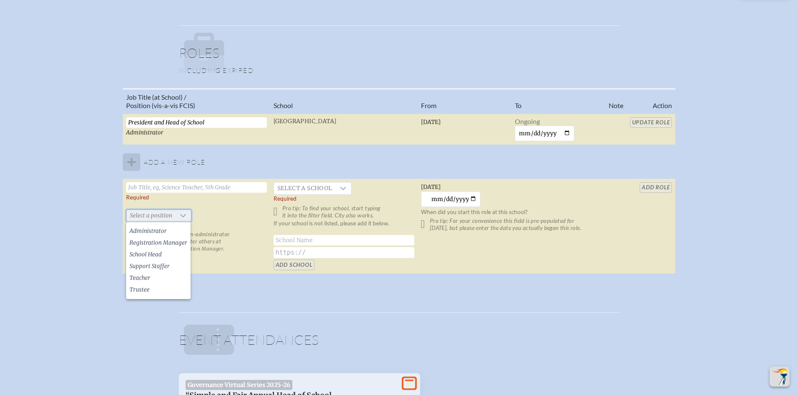
click at [170, 216] on span "Select a position" at bounding box center [151, 216] width 49 height 12
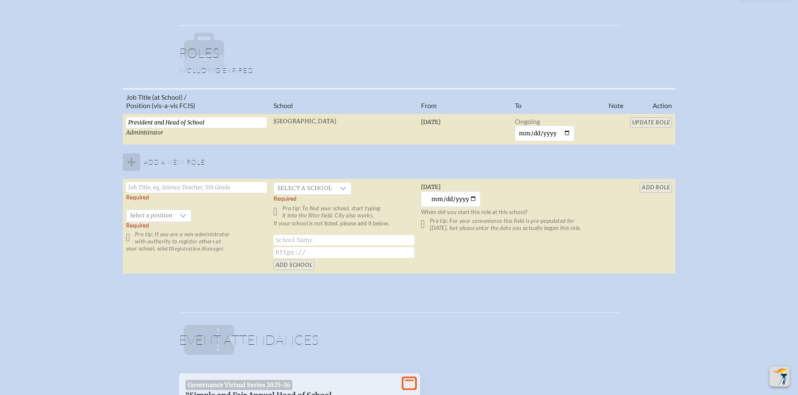
click at [54, 194] on div "Job Title (at School) / Position (vis-a-vis FCIS) School From To Note Action Pr…" at bounding box center [399, 184] width 783 height 193
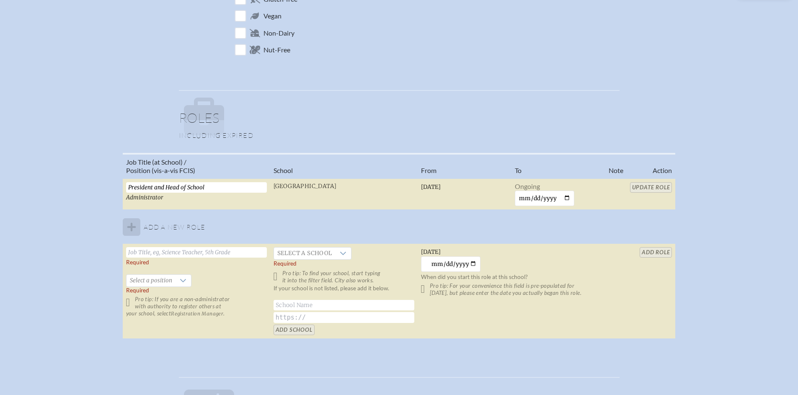
scroll to position [0, 0]
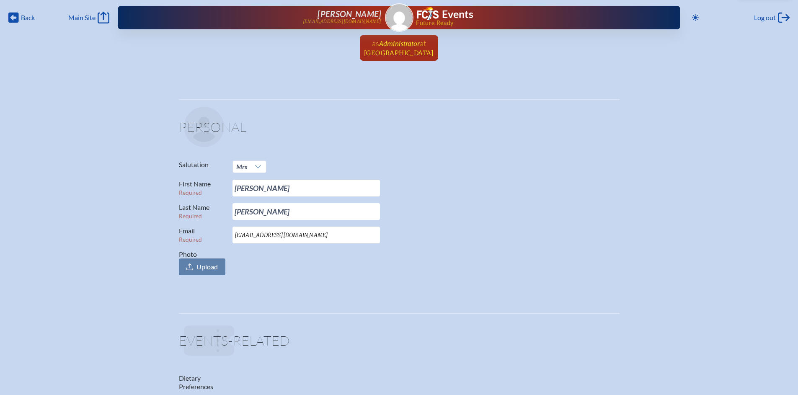
click at [394, 53] on span "[GEOGRAPHIC_DATA]" at bounding box center [399, 53] width 70 height 8
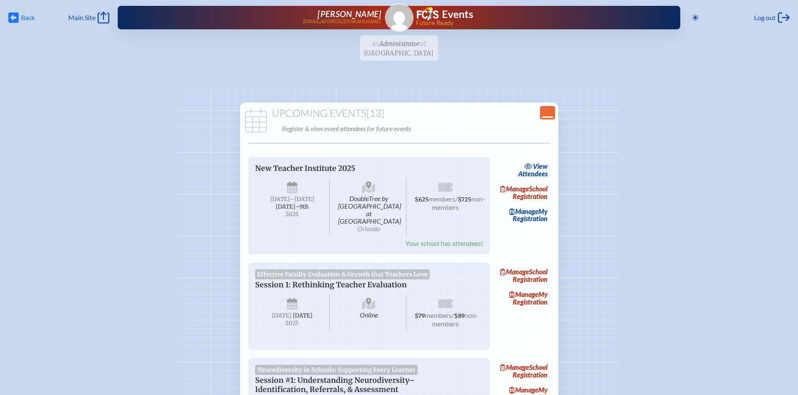
click at [28, 18] on span "Back" at bounding box center [28, 17] width 14 height 8
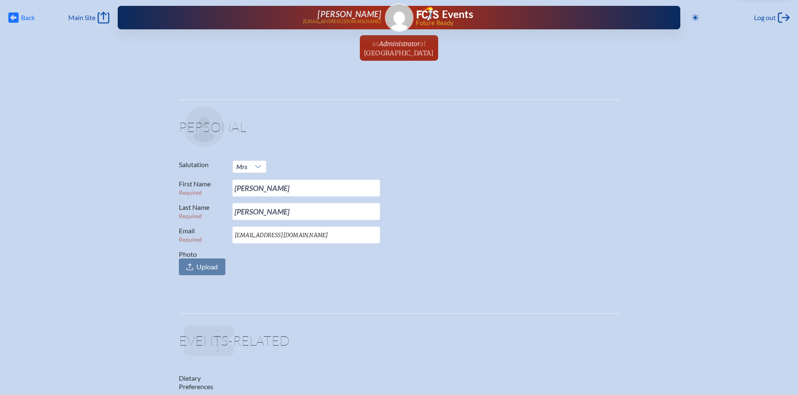
click at [28, 18] on span "Back" at bounding box center [28, 17] width 14 height 8
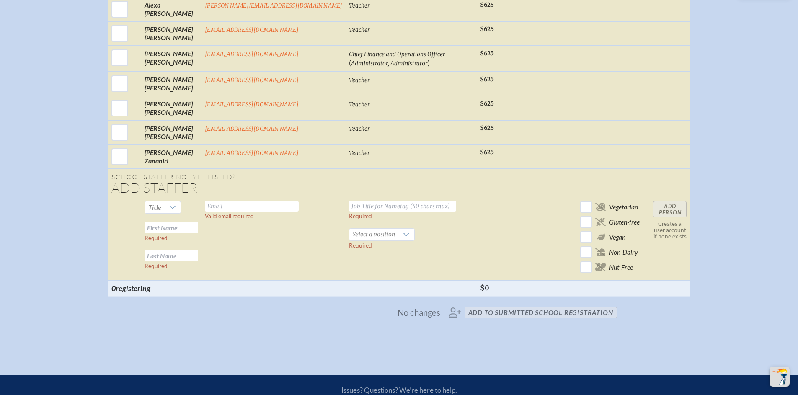
scroll to position [1519, 0]
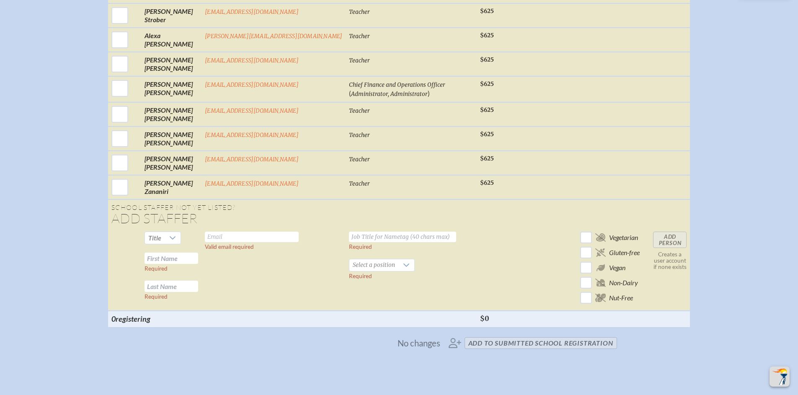
click at [263, 232] on input "text" at bounding box center [252, 237] width 94 height 10
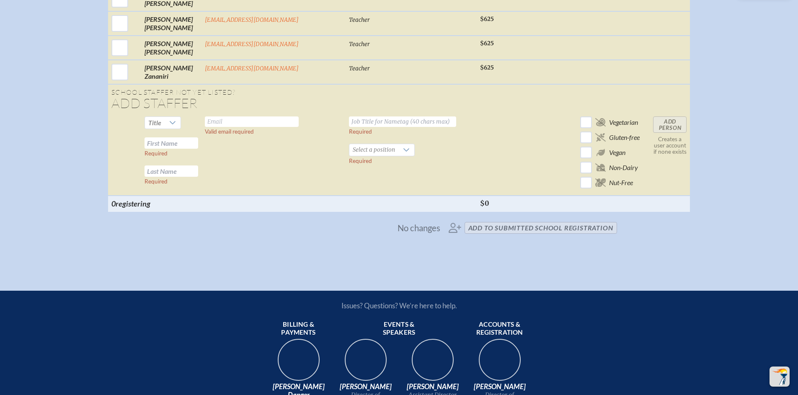
scroll to position [1635, 0]
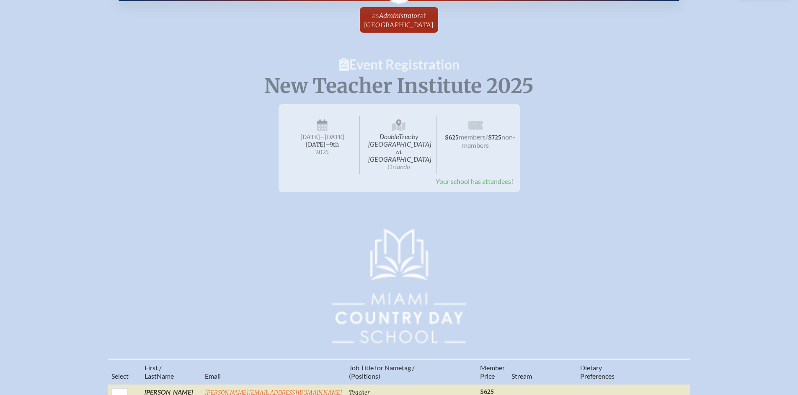
scroll to position [0, 0]
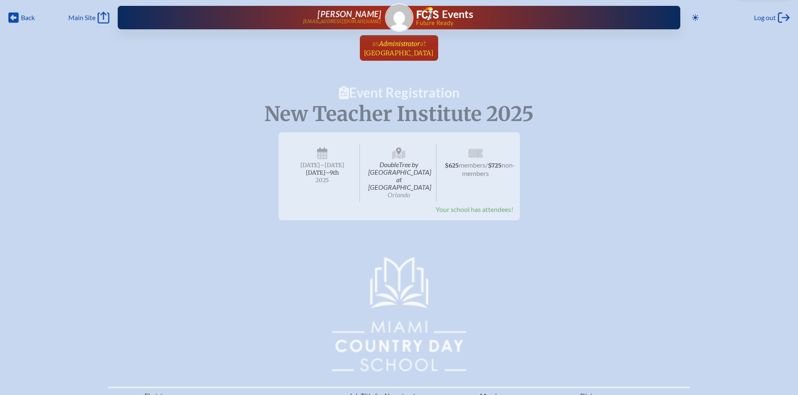
click at [410, 49] on span "[GEOGRAPHIC_DATA]" at bounding box center [399, 53] width 70 height 8
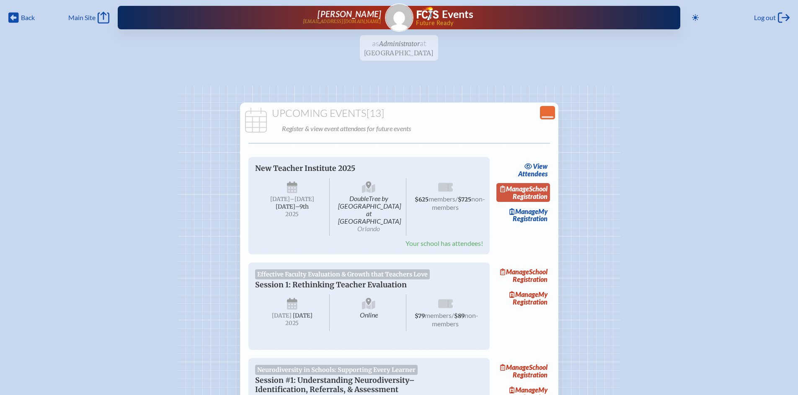
click at [536, 200] on link "Manage School Registration" at bounding box center [524, 192] width 54 height 19
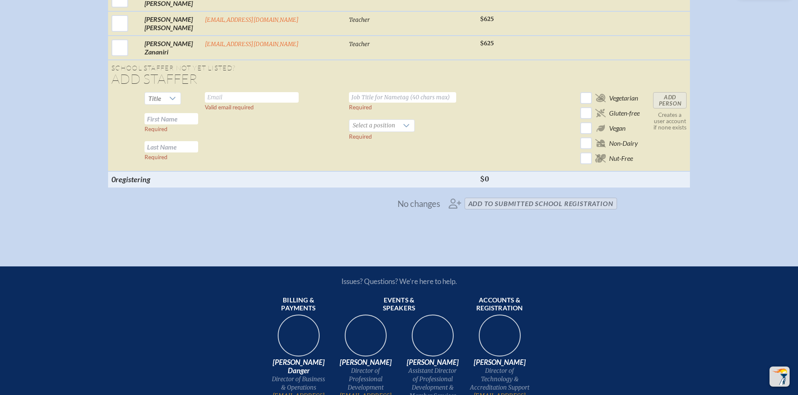
scroll to position [1659, 0]
click at [270, 93] on input "text" at bounding box center [252, 98] width 94 height 10
type input "[EMAIL_ADDRESS][DOMAIN_NAME]"
type input "Executive Assistant to the Presindent and Head of School"
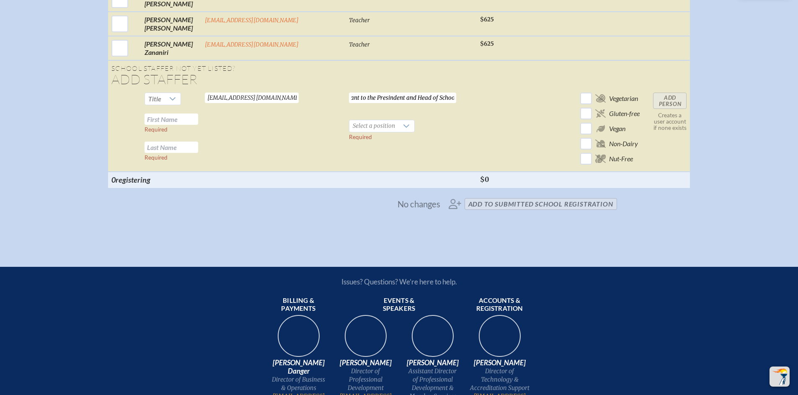
scroll to position [0, 0]
click at [198, 114] on input "text" at bounding box center [172, 119] width 54 height 11
type input "Iara"
type input "Coltro"
click at [399, 121] on div at bounding box center [407, 126] width 16 height 12
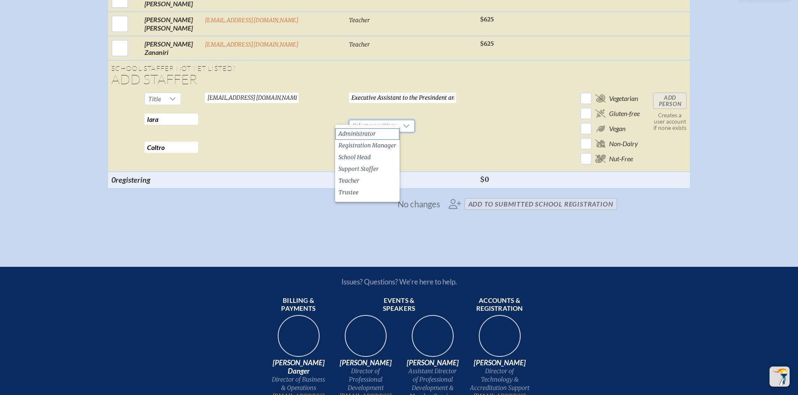
click at [380, 133] on li "Administrator" at bounding box center [367, 134] width 65 height 12
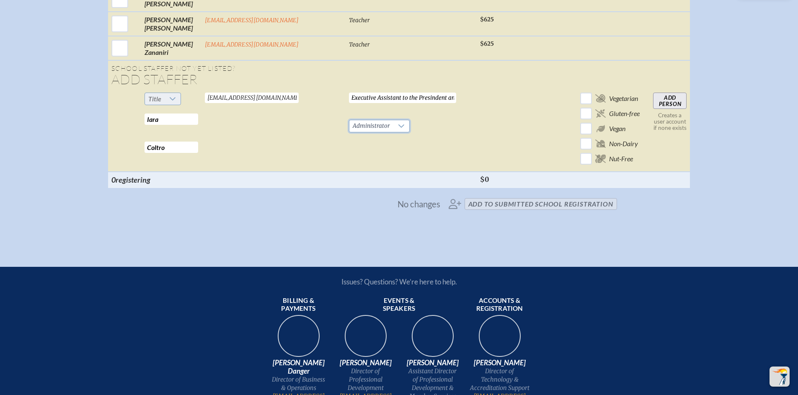
click at [181, 93] on div at bounding box center [173, 99] width 16 height 12
click at [189, 106] on li "Mr" at bounding box center [182, 107] width 36 height 12
click at [369, 120] on span "Administrator" at bounding box center [371, 126] width 44 height 12
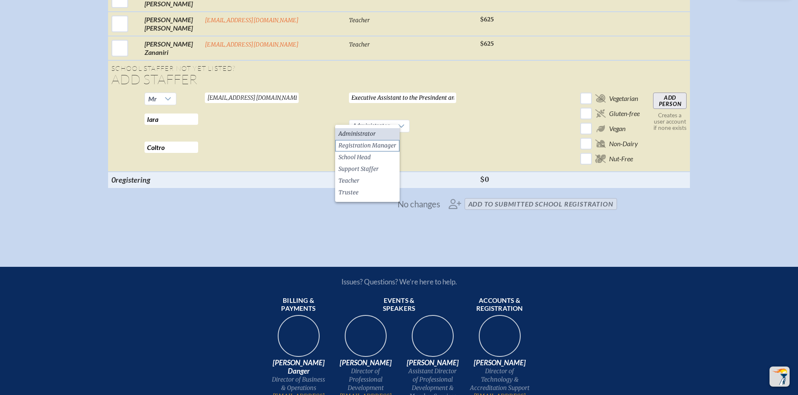
click at [384, 142] on span "Registration Manager" at bounding box center [368, 146] width 58 height 8
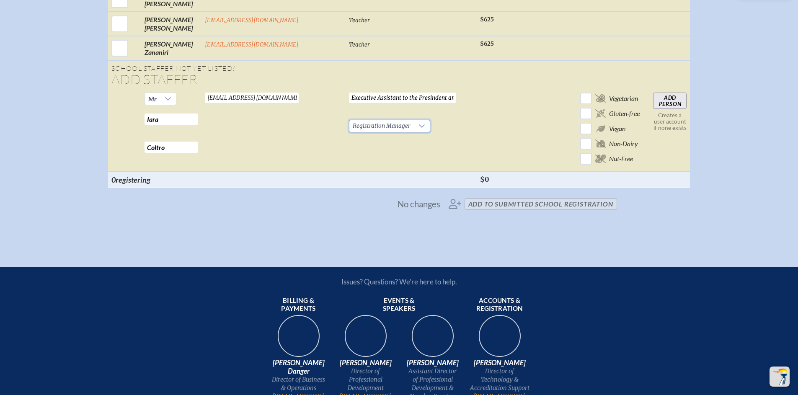
click at [453, 132] on td "Executive Assistant to the Presindent and Head of School Required Registration …" at bounding box center [411, 130] width 131 height 83
click at [657, 93] on input "Add Person" at bounding box center [670, 101] width 34 height 17
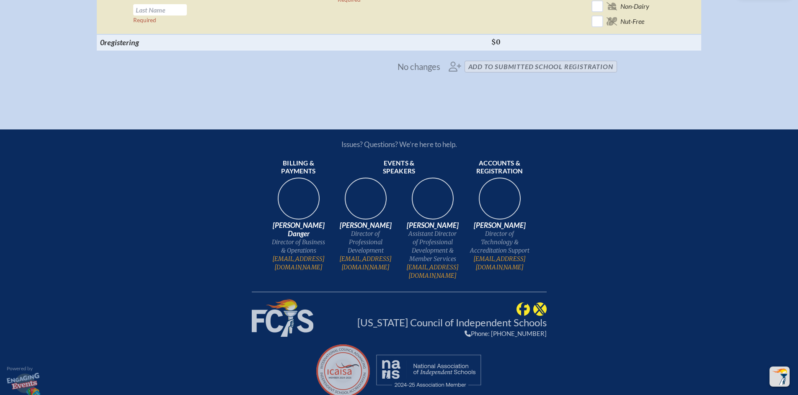
scroll to position [1538, 0]
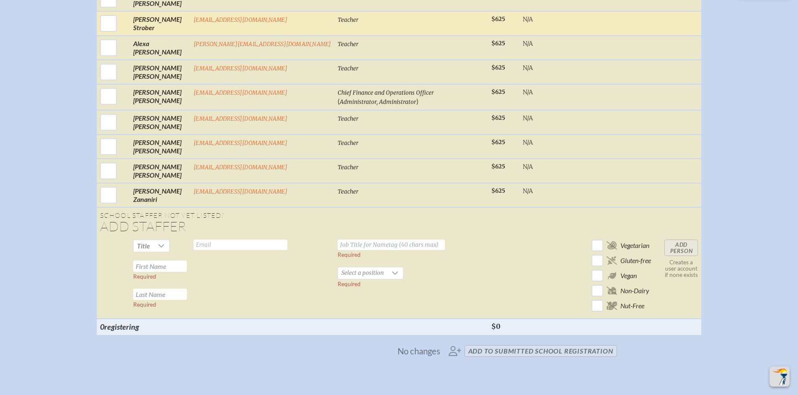
scroll to position [463, 0]
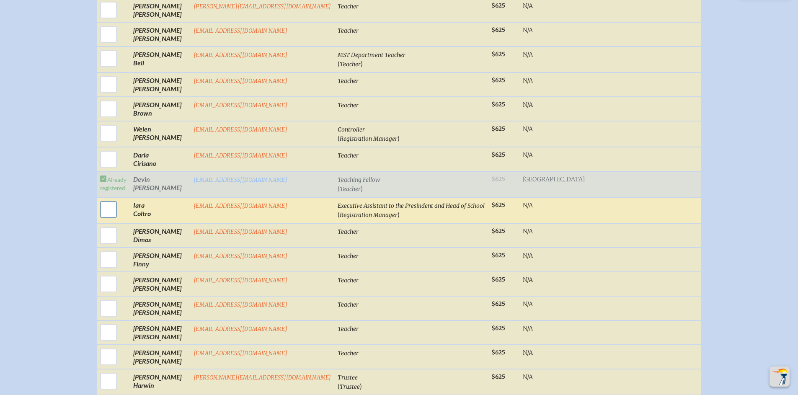
click at [119, 202] on input "checkbox" at bounding box center [108, 209] width 21 height 21
checkbox input "true"
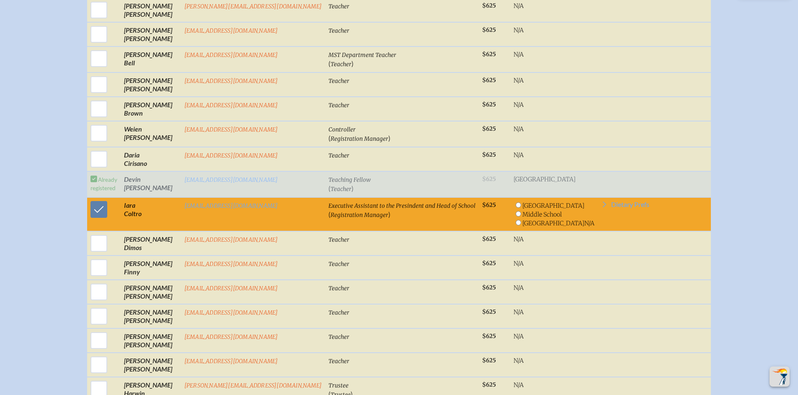
click at [398, 203] on td "Executive Assistant to the Presindent and Head of School ( Registration Manager…" at bounding box center [402, 214] width 154 height 34
click at [611, 201] on span "Dietary Prefs" at bounding box center [630, 204] width 38 height 7
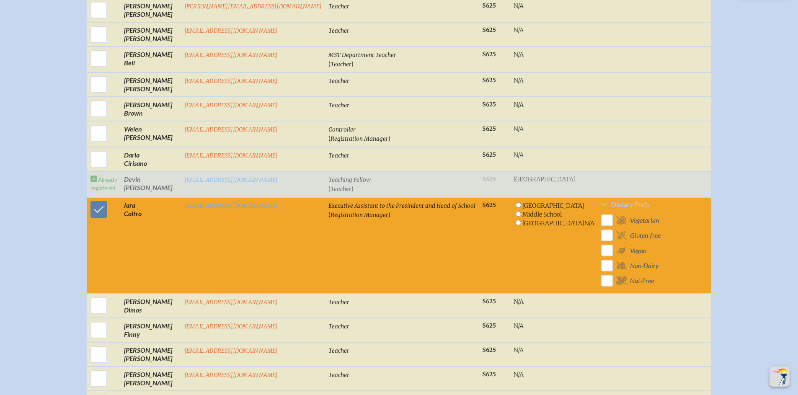
click at [611, 201] on span "Dietary Prefs" at bounding box center [630, 204] width 38 height 7
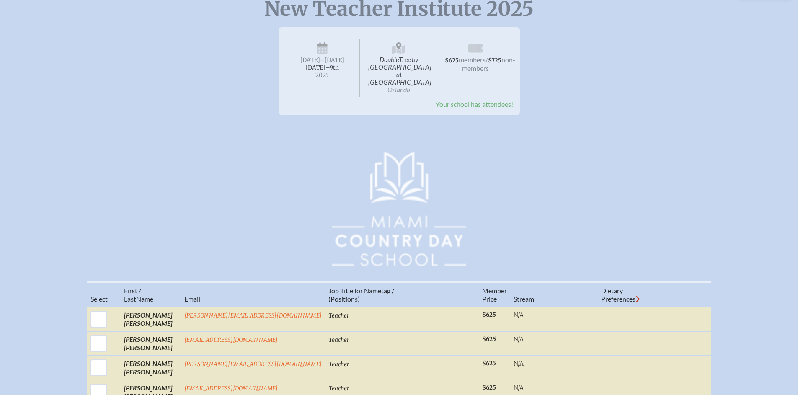
scroll to position [0, 0]
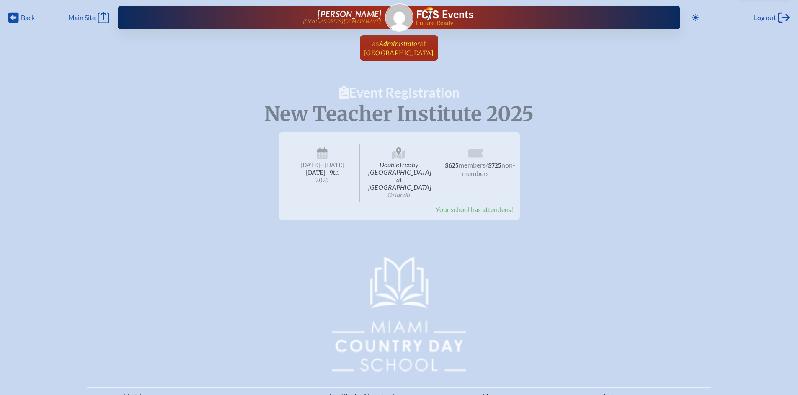
click at [417, 54] on span "[GEOGRAPHIC_DATA]" at bounding box center [399, 53] width 70 height 8
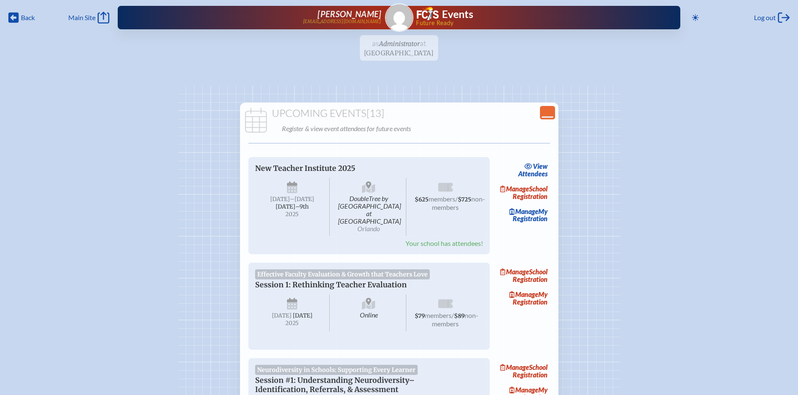
click at [556, 112] on div "Upcoming Events [13] Register & view event attendees for future events" at bounding box center [399, 121] width 315 height 27
click at [550, 112] on icon "Close Console" at bounding box center [548, 113] width 12 height 12
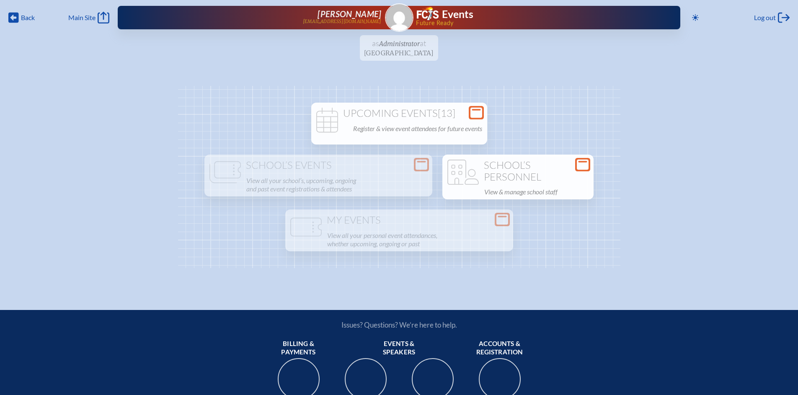
click at [545, 188] on p "View & manage school staff" at bounding box center [536, 192] width 104 height 12
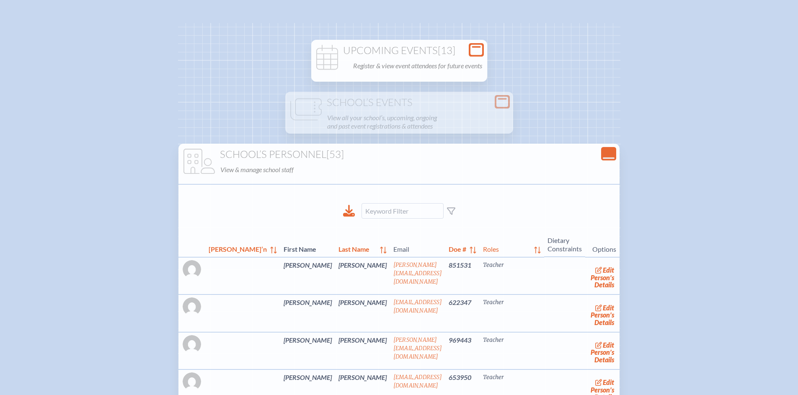
scroll to position [68, 0]
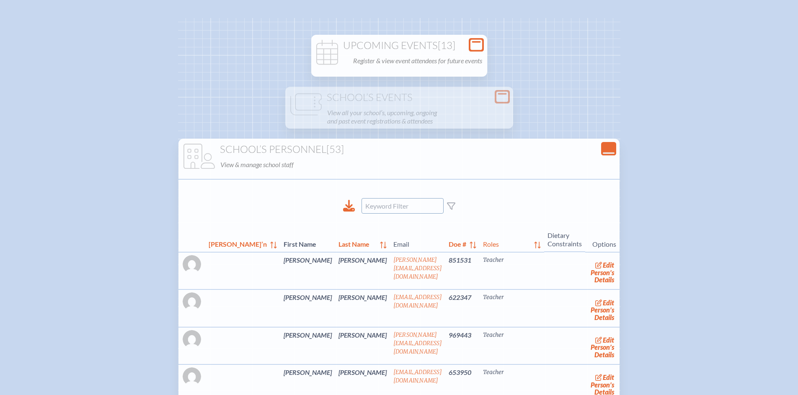
click at [406, 211] on input at bounding box center [403, 206] width 82 height 16
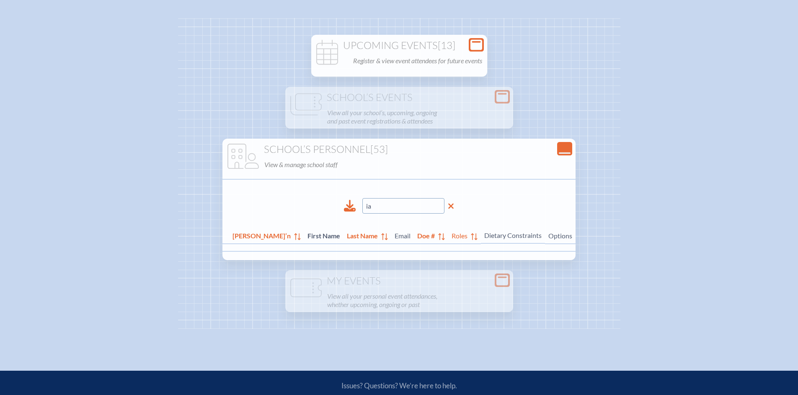
type input "i"
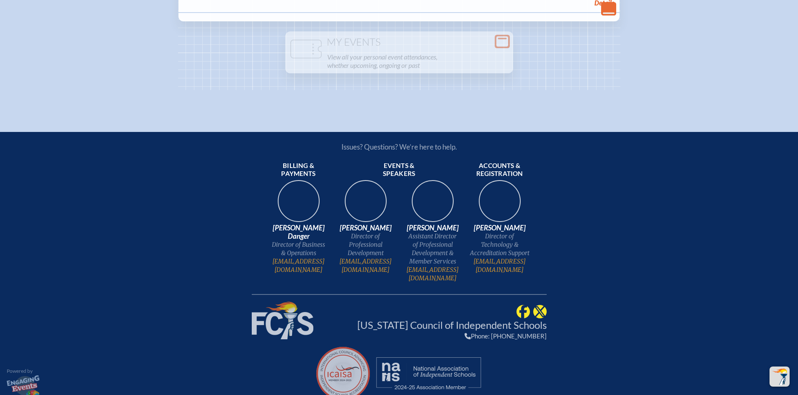
scroll to position [2295, 0]
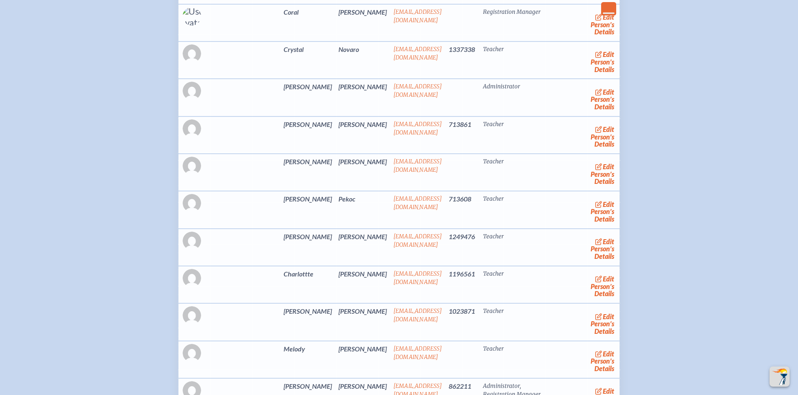
scroll to position [505, 0]
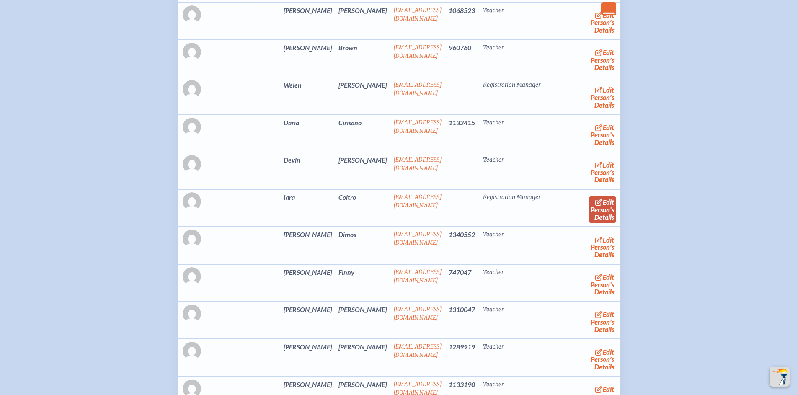
click at [591, 207] on link "edit Person’s Details" at bounding box center [603, 210] width 28 height 26
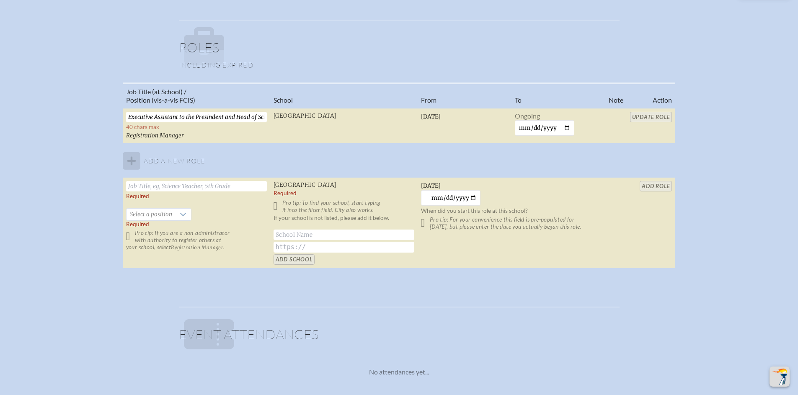
scroll to position [546, 0]
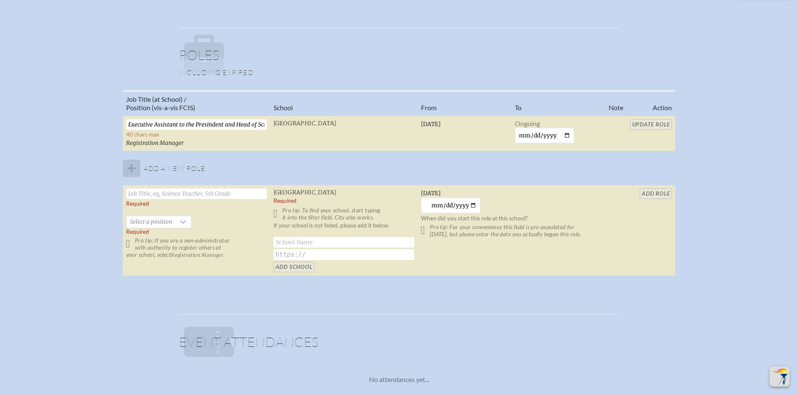
click at [659, 122] on table "Job Title (at School) / Position (vis-a-vis FCIS) School From To Note Action Ex…" at bounding box center [399, 183] width 553 height 186
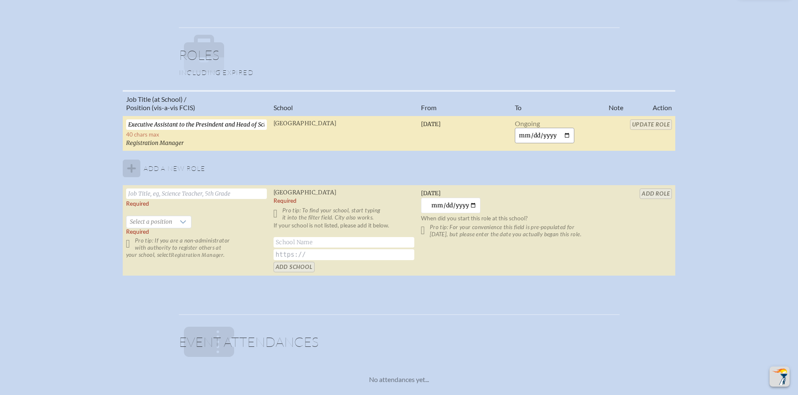
click at [567, 137] on input "date" at bounding box center [545, 136] width 60 height 16
click at [290, 129] on td "[GEOGRAPHIC_DATA]" at bounding box center [344, 134] width 148 height 36
click at [146, 146] on span "Registration Manager" at bounding box center [155, 143] width 58 height 7
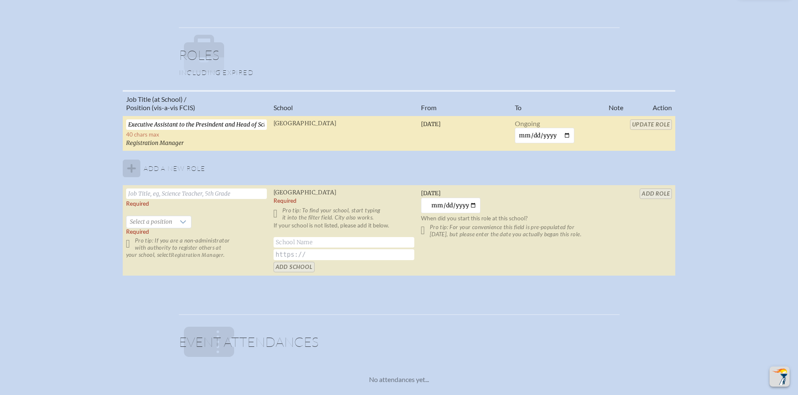
click at [306, 121] on span "[GEOGRAPHIC_DATA]" at bounding box center [305, 123] width 63 height 7
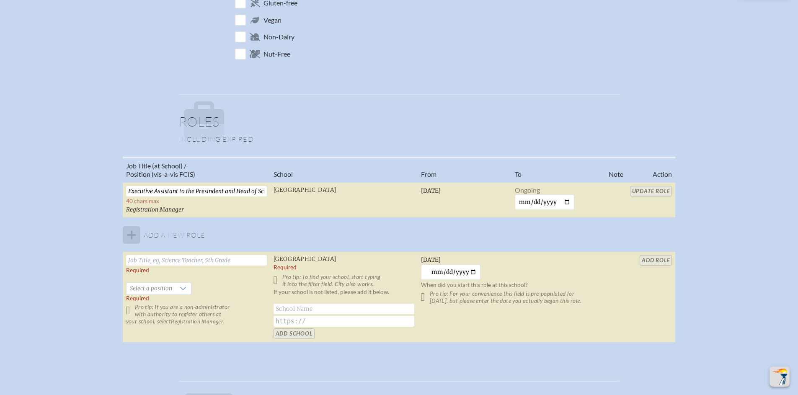
scroll to position [0, 0]
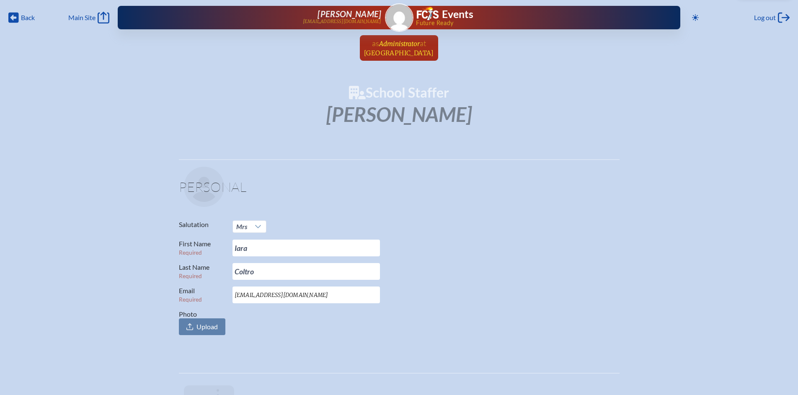
click at [388, 55] on span "[GEOGRAPHIC_DATA]" at bounding box center [399, 53] width 70 height 8
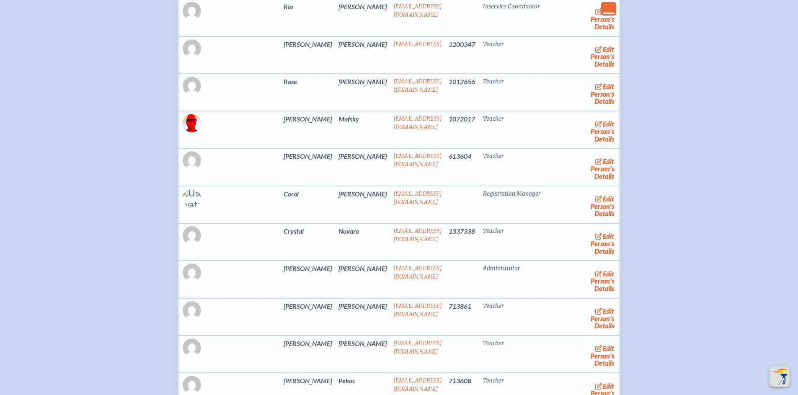
scroll to position [1184, 0]
click at [599, 279] on link "edit Person’s Details" at bounding box center [603, 279] width 28 height 26
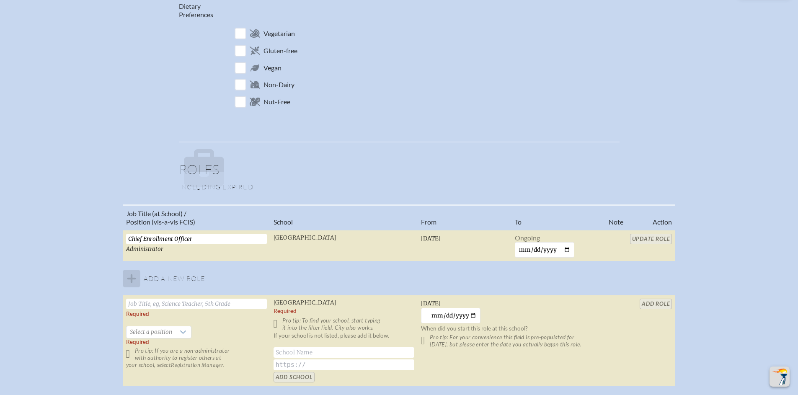
scroll to position [444, 0]
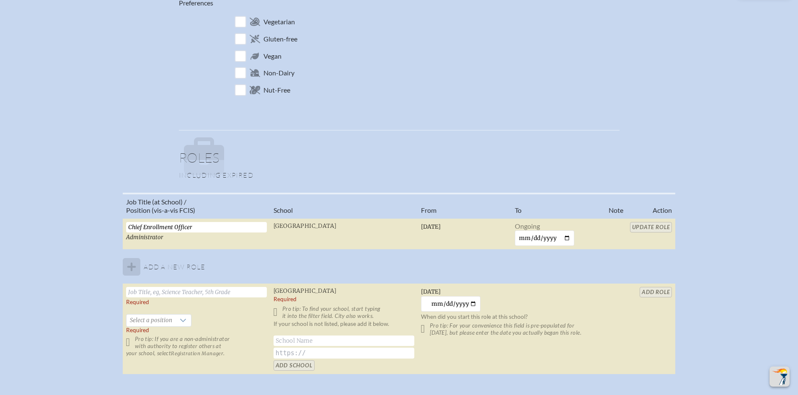
click at [655, 226] on table "Job Title (at School) / Position (vis-a-vis FCIS) School From To Note Action Ch…" at bounding box center [399, 284] width 553 height 182
click at [649, 290] on table "Job Title (at School) / Position (vis-a-vis FCIS) School From To Note Action Ch…" at bounding box center [399, 284] width 553 height 182
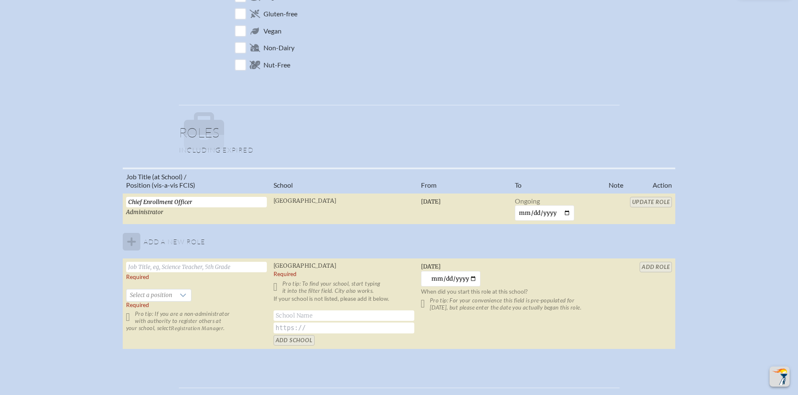
scroll to position [469, 0]
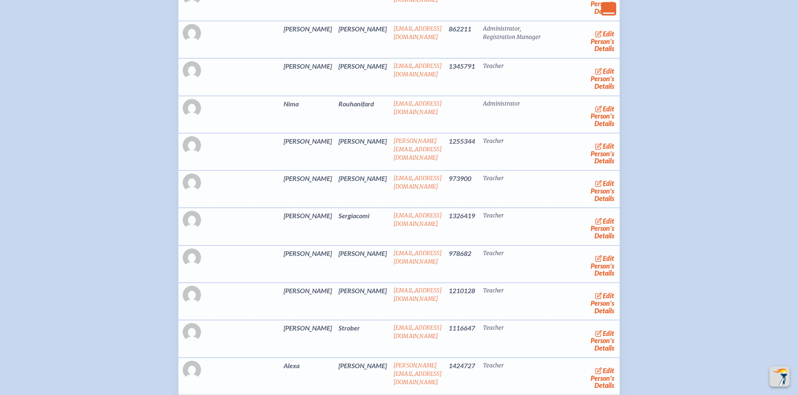
scroll to position [1722, 0]
click at [598, 116] on link "edit Person’s Details" at bounding box center [603, 115] width 28 height 26
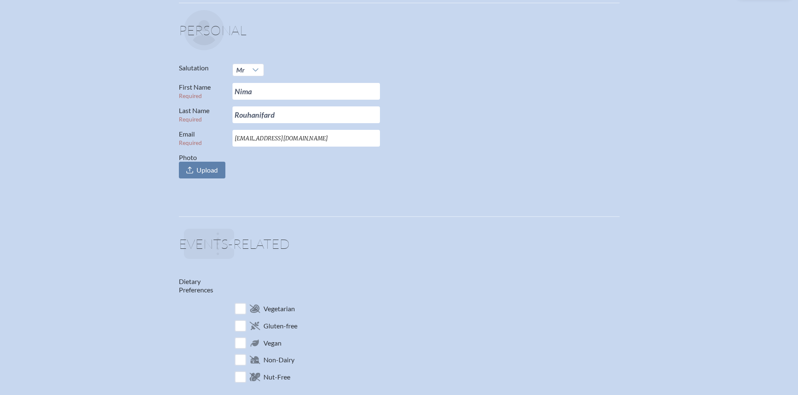
scroll to position [342, 0]
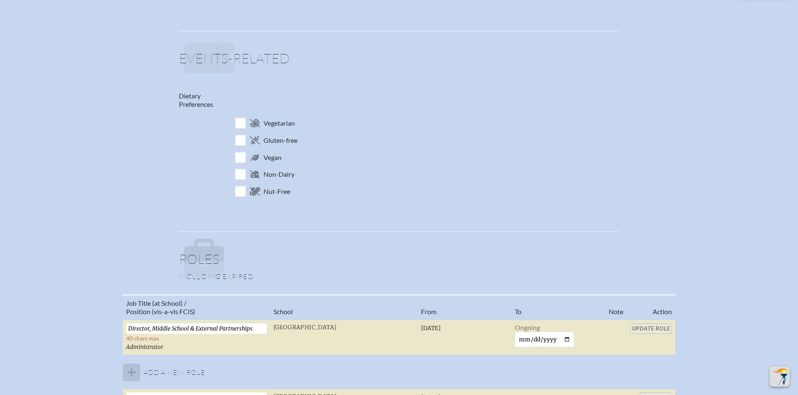
click at [639, 329] on table "Job Title (at School) / Position (vis-a-vis FCIS) School From To Note Action Di…" at bounding box center [399, 387] width 553 height 186
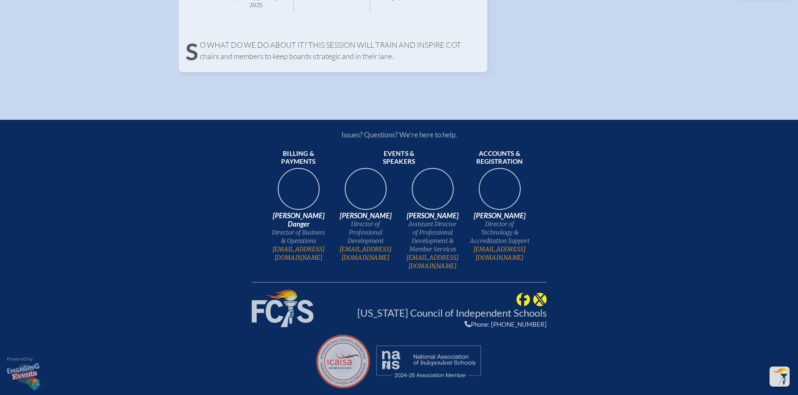
scroll to position [0, 0]
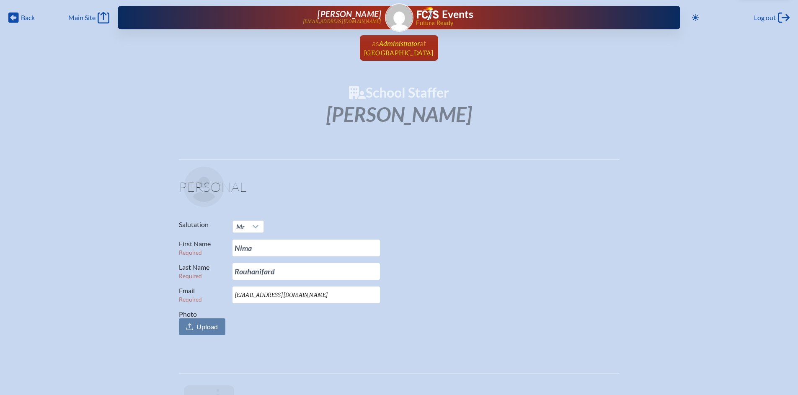
click at [419, 53] on span "[GEOGRAPHIC_DATA]" at bounding box center [399, 53] width 70 height 8
